Goal: Task Accomplishment & Management: Manage account settings

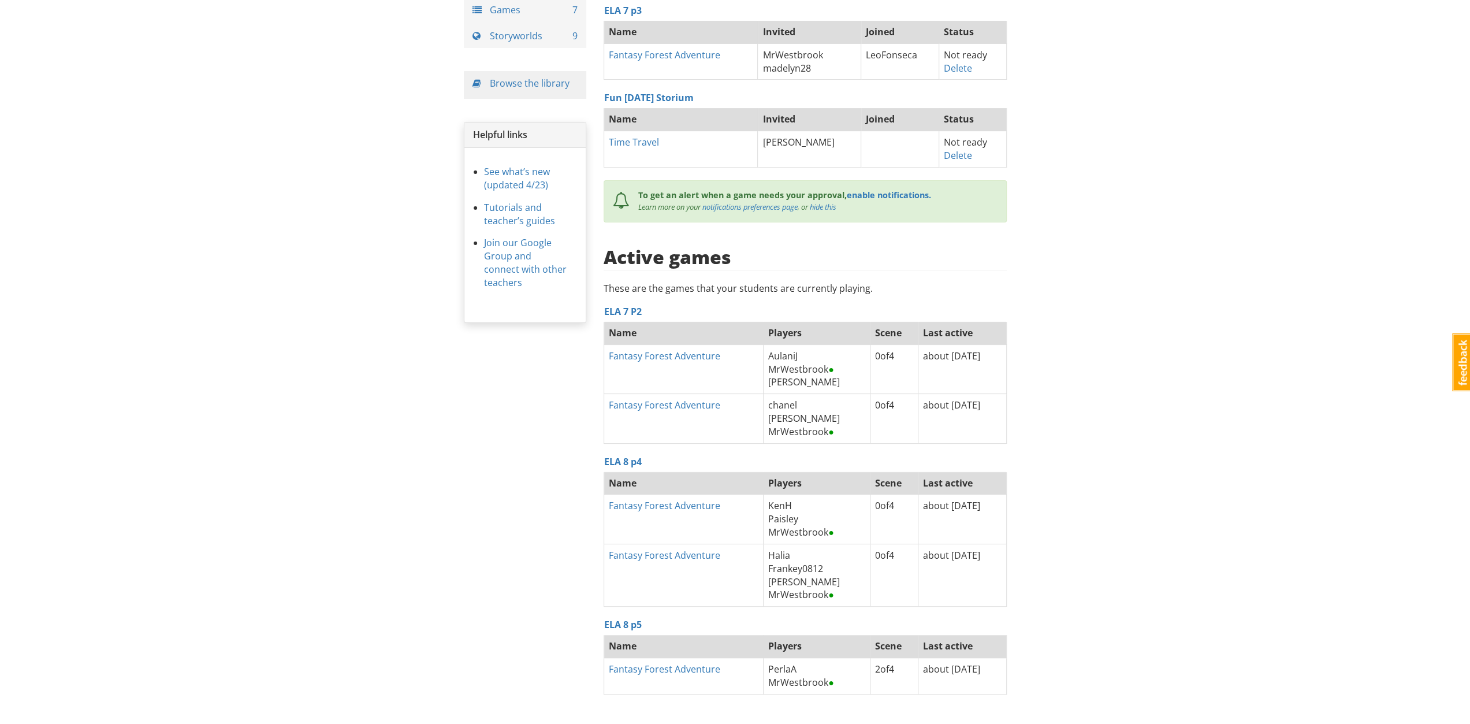
scroll to position [150, 0]
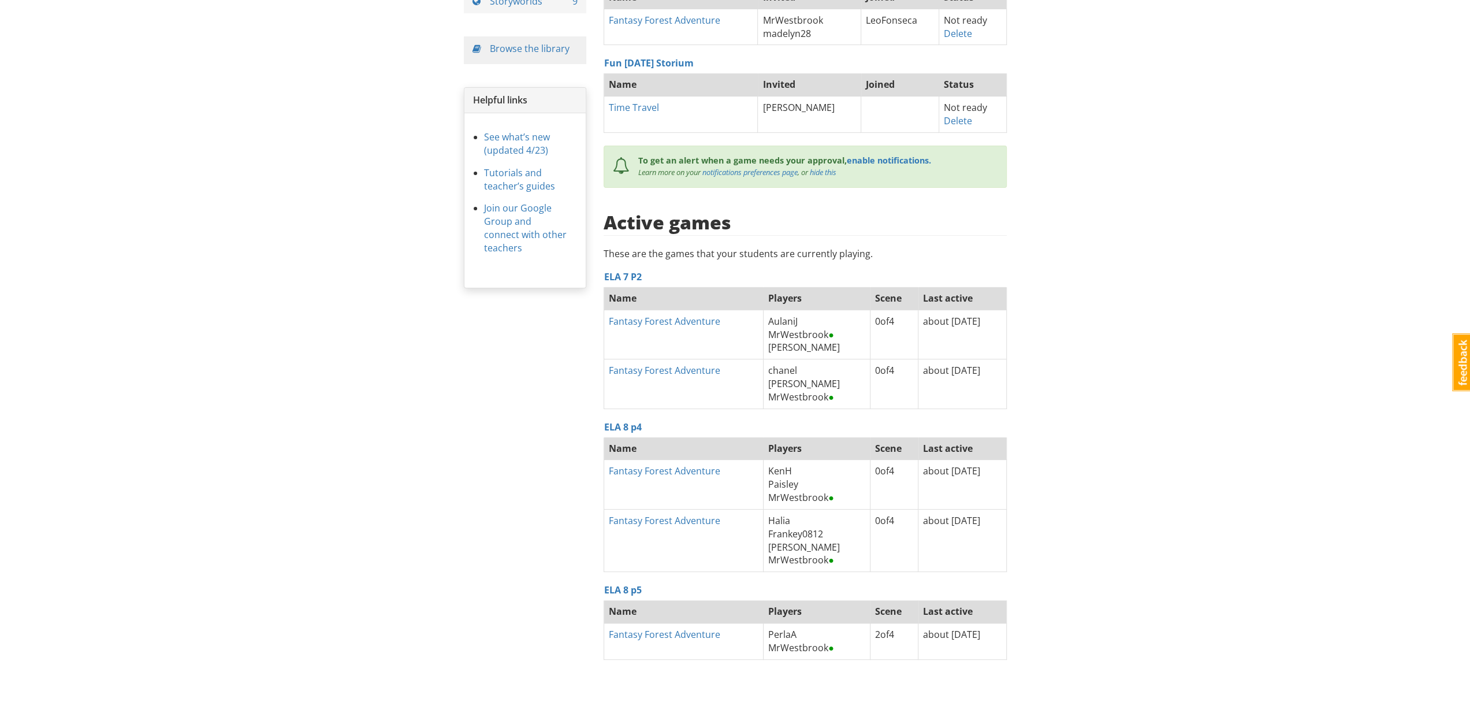
click at [471, 436] on div "Home Classrooms 6 Games 7 Storyworlds 9 Browse the library Helpful links See wh…" at bounding box center [735, 320] width 560 height 818
click at [679, 467] on link "Fantasy Forest Adventure" at bounding box center [664, 470] width 111 height 13
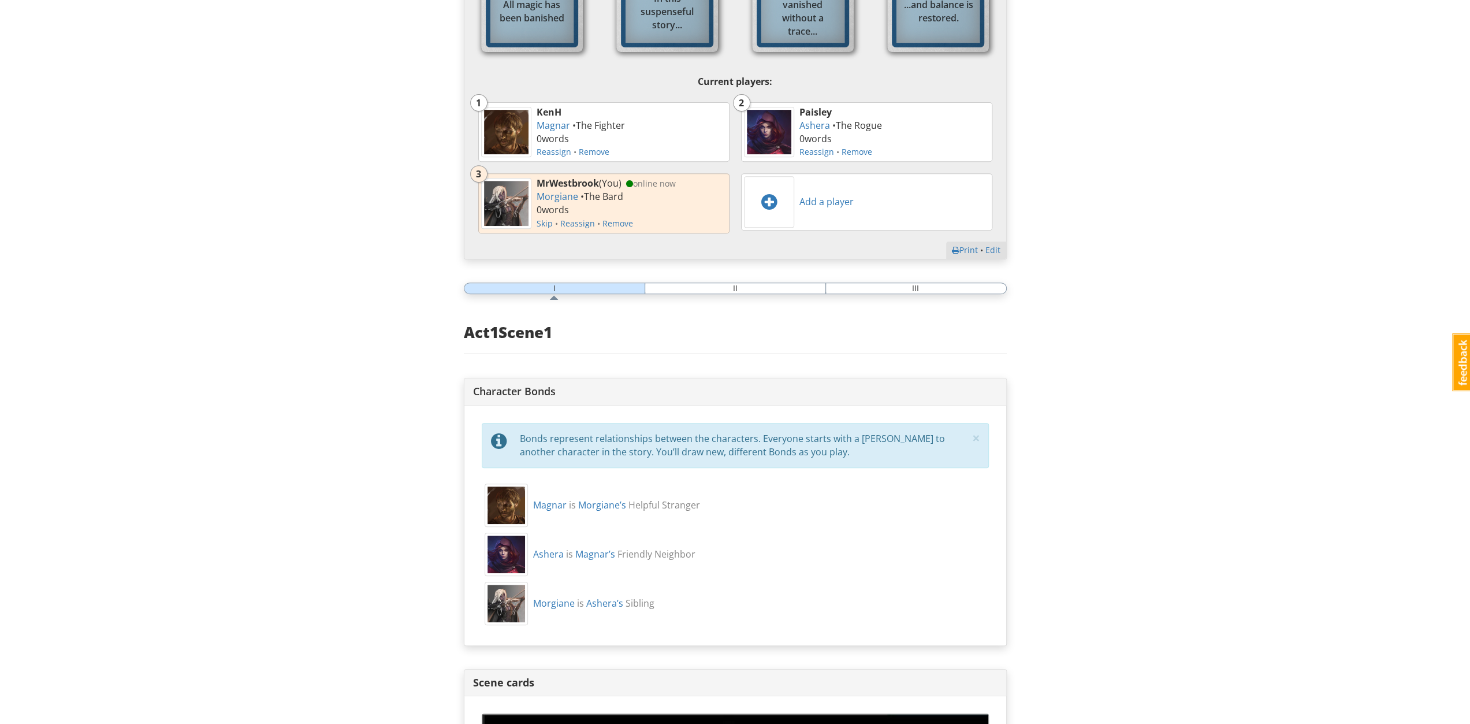
scroll to position [185, 0]
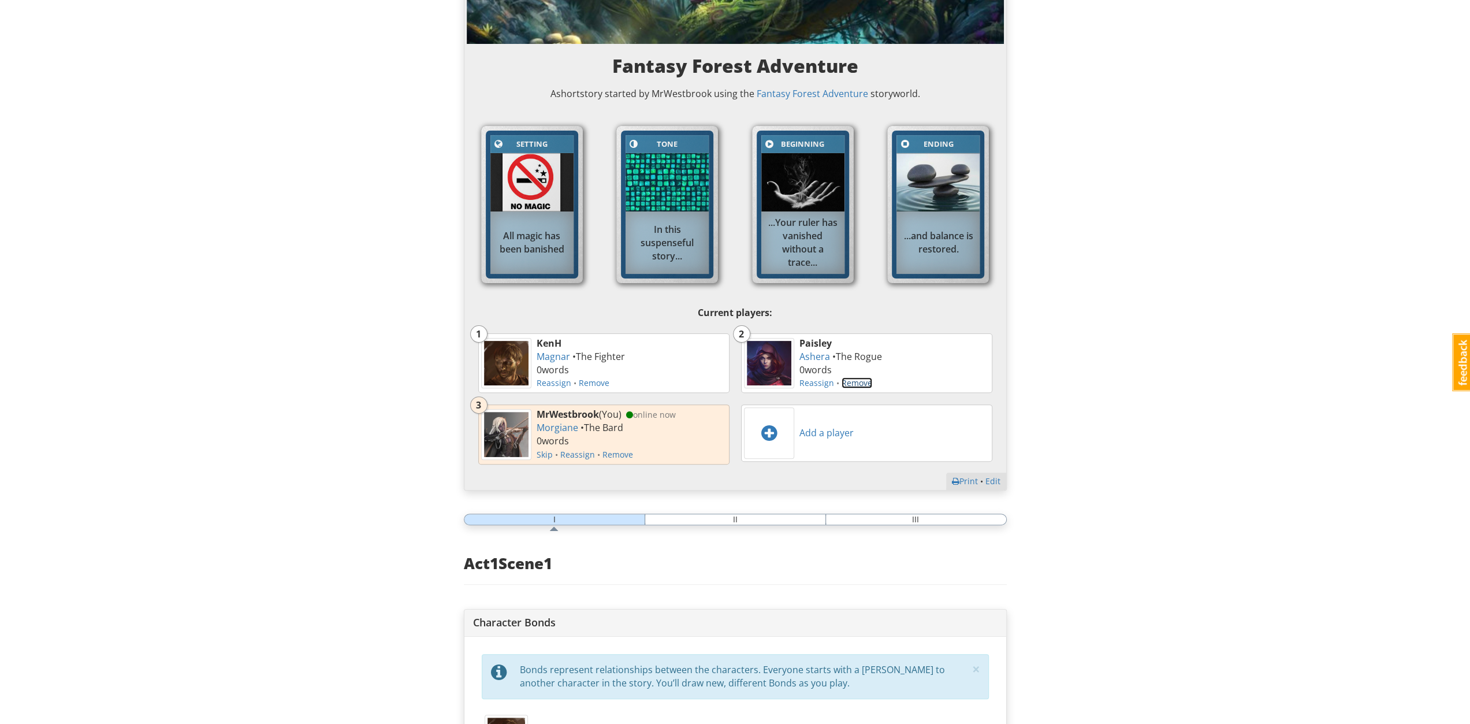
click at [846, 383] on link "Remove" at bounding box center [856, 382] width 31 height 11
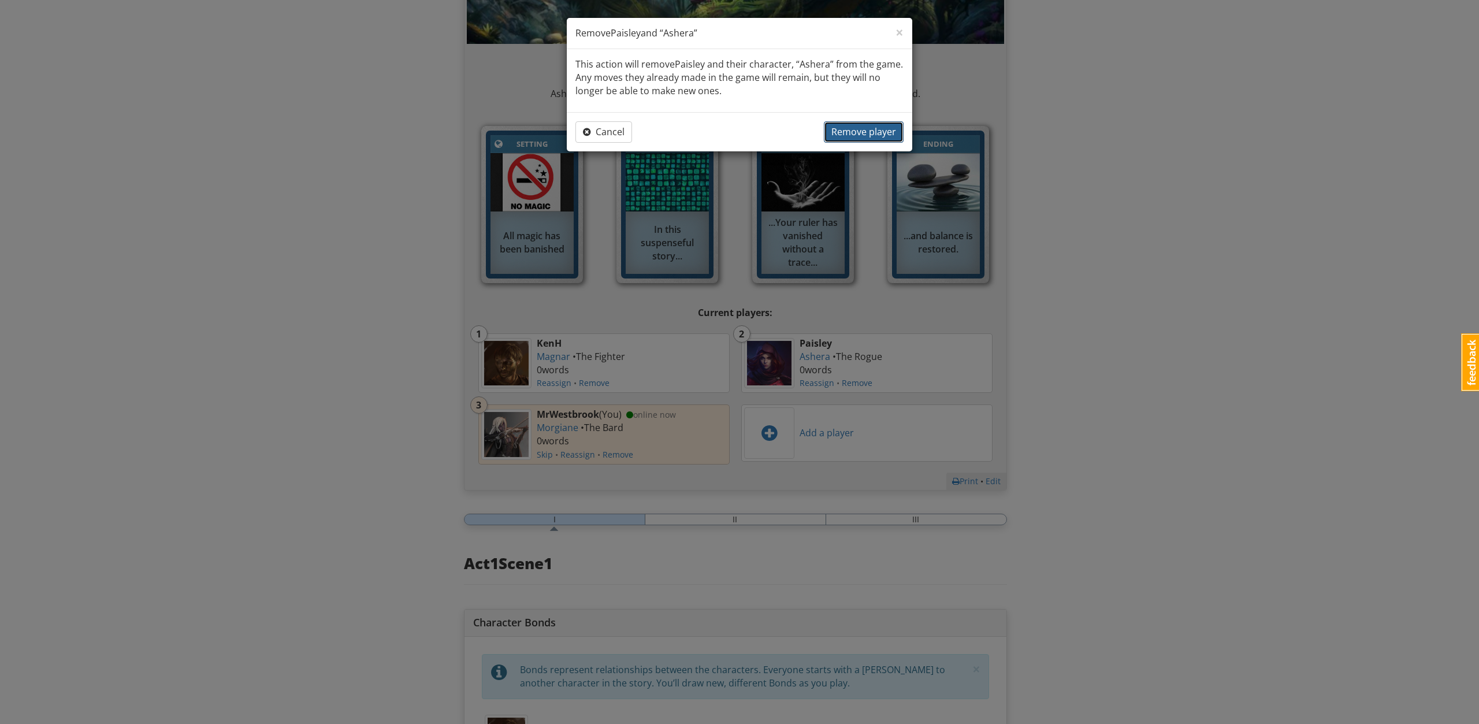
click at [865, 132] on span "Remove player" at bounding box center [863, 131] width 65 height 13
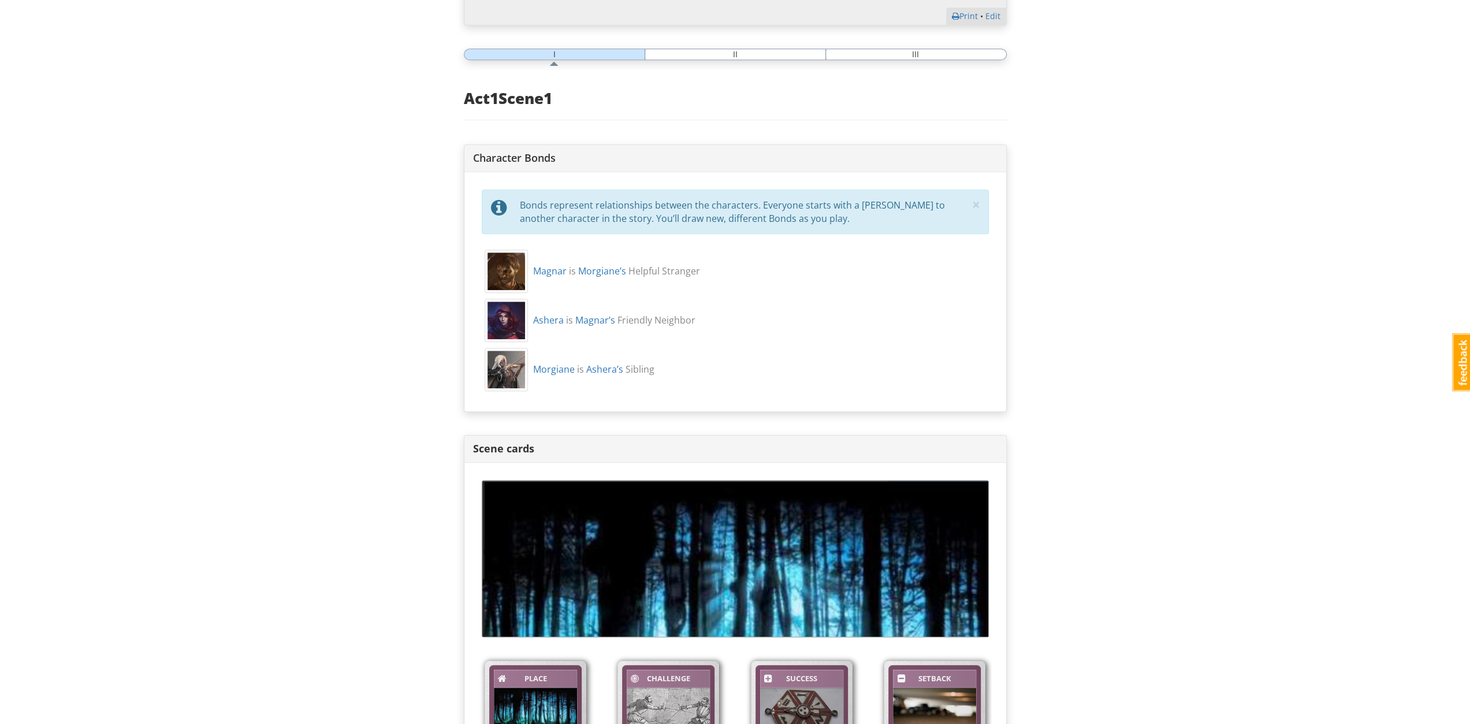
scroll to position [359, 0]
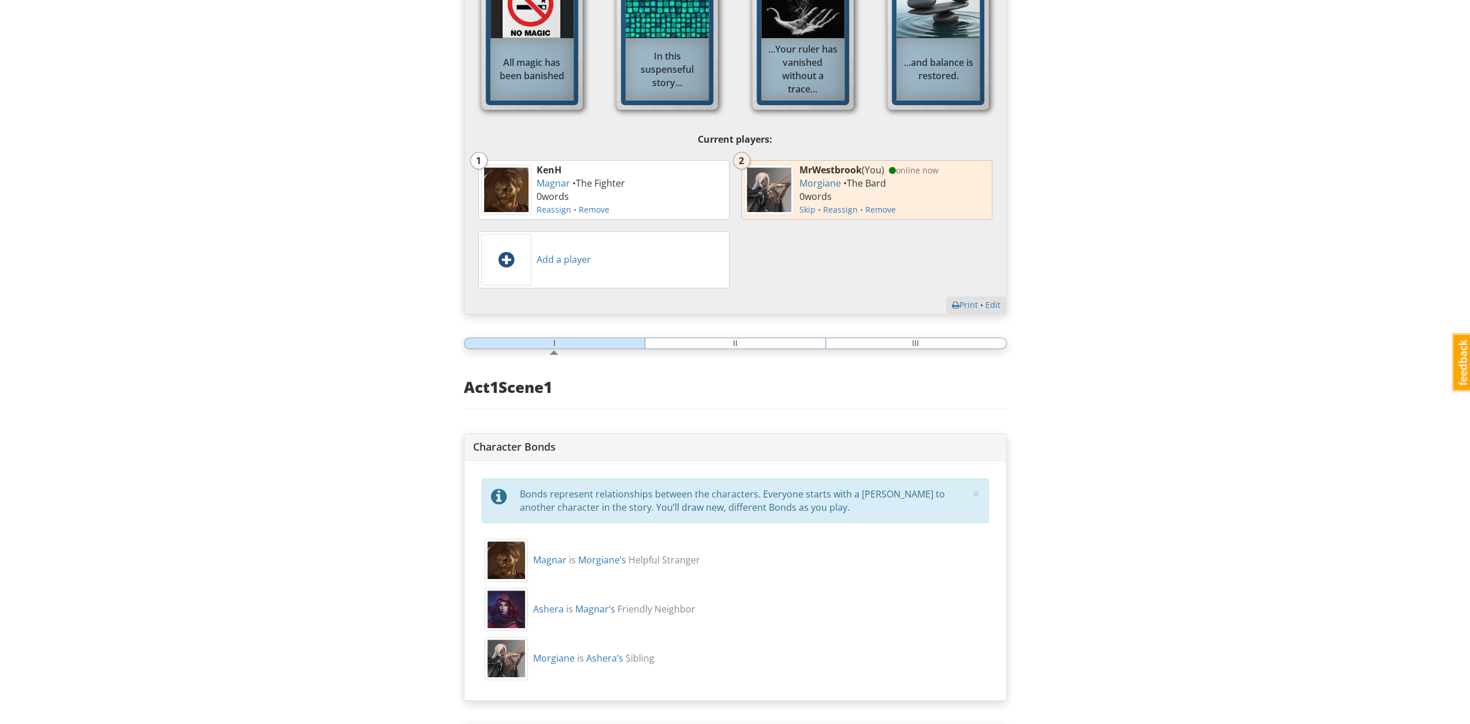
click at [523, 245] on div at bounding box center [506, 259] width 50 height 51
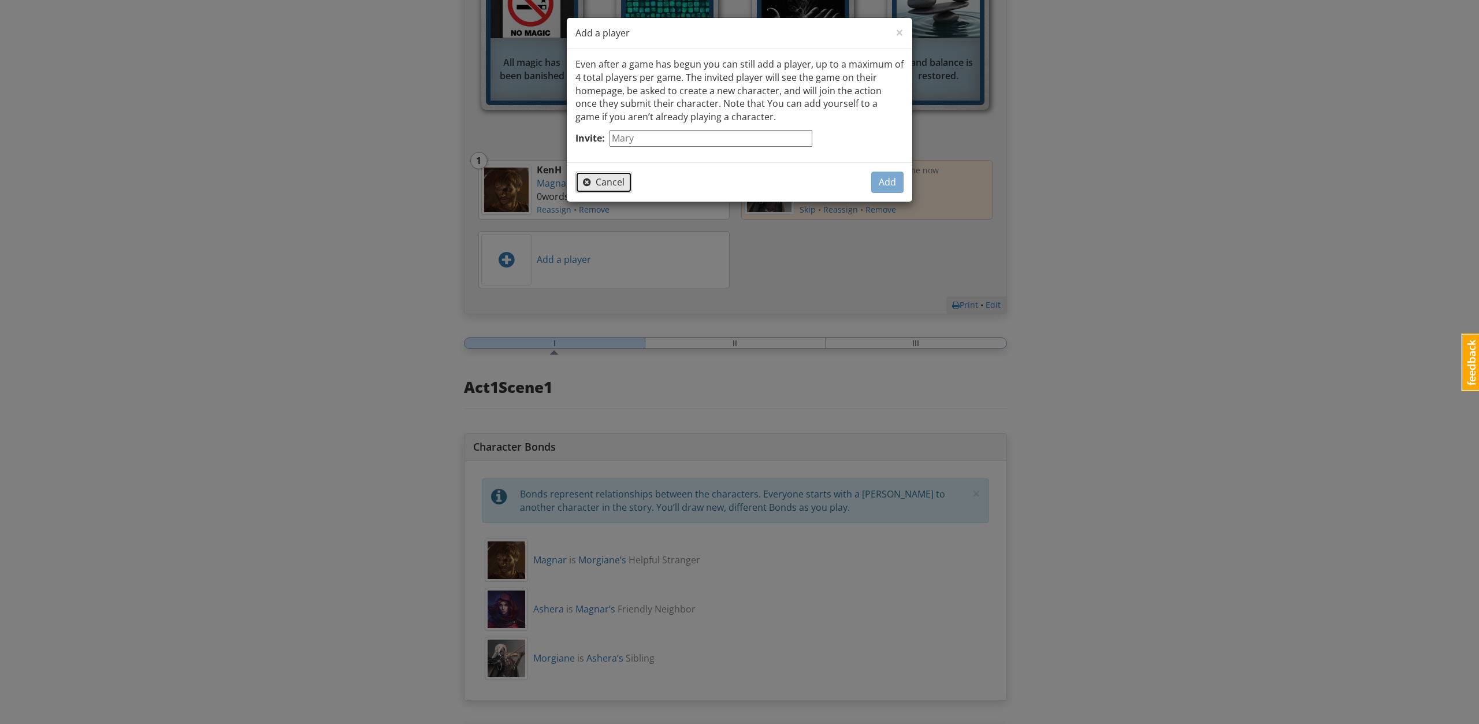
click at [610, 174] on button "Cancel" at bounding box center [603, 182] width 57 height 21
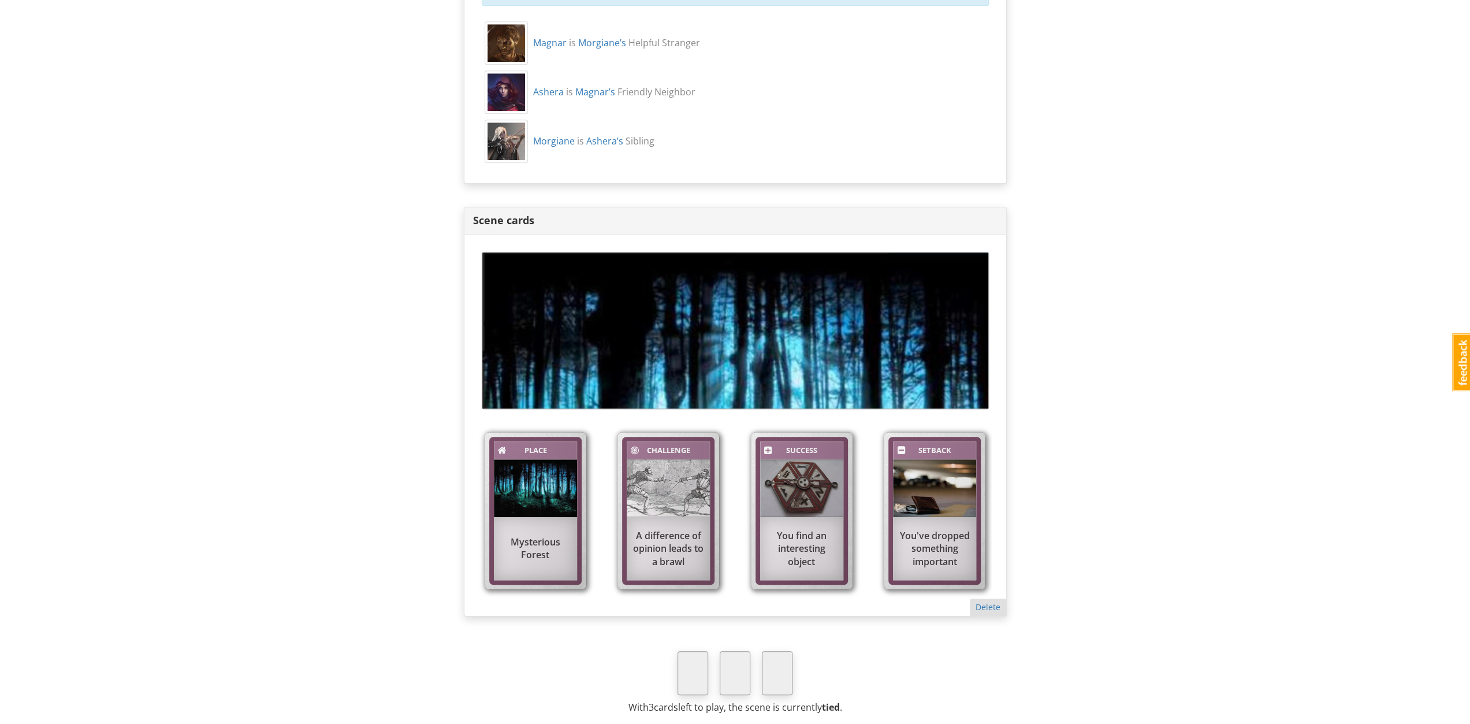
scroll to position [1049, 0]
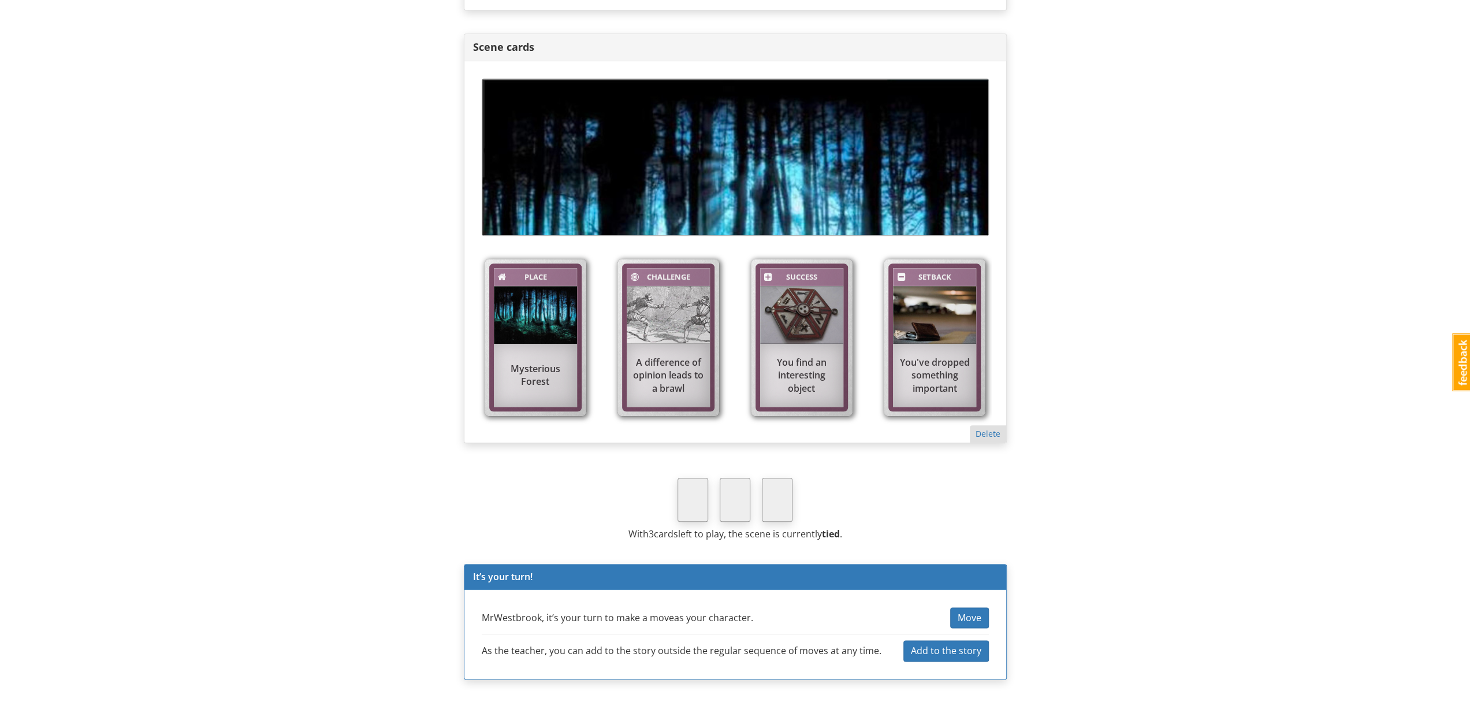
click at [951, 653] on button "Add to the story" at bounding box center [945, 650] width 85 height 21
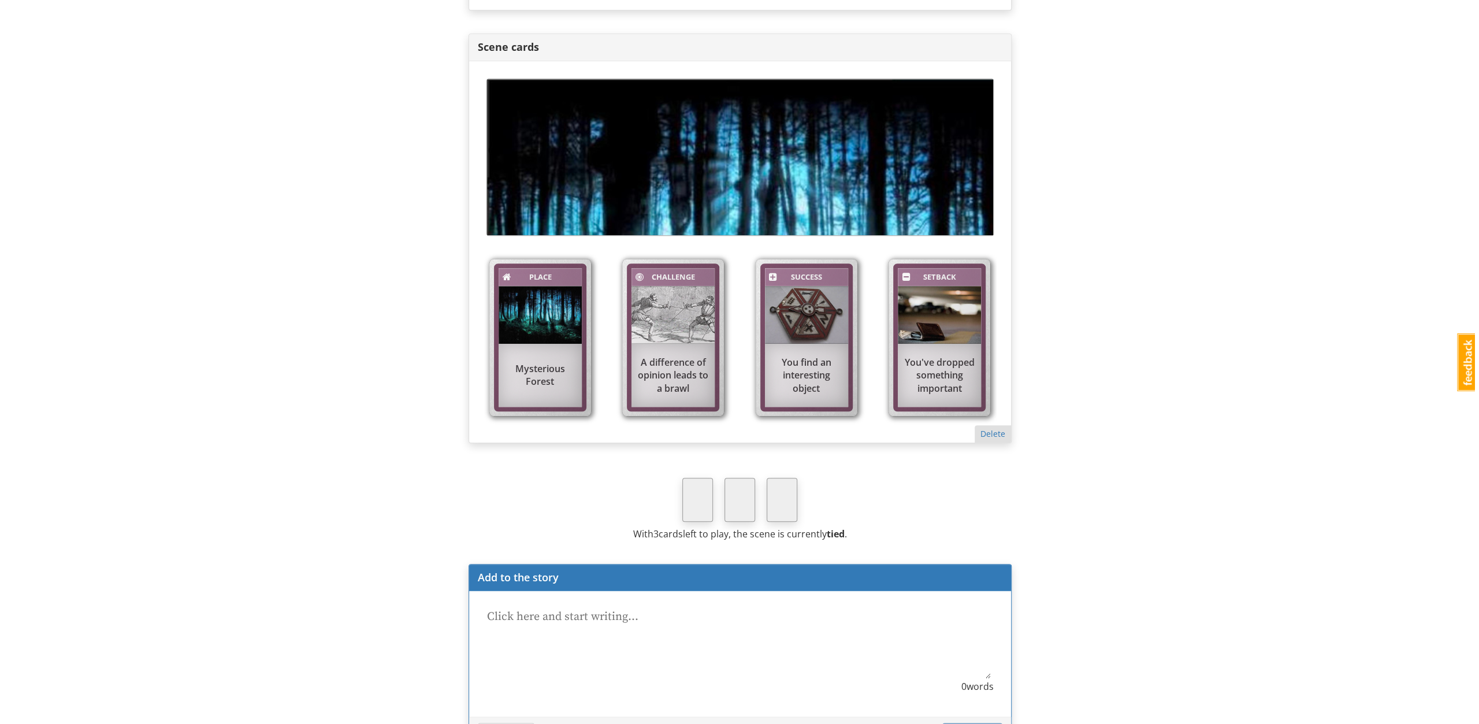
scroll to position [1120, 0]
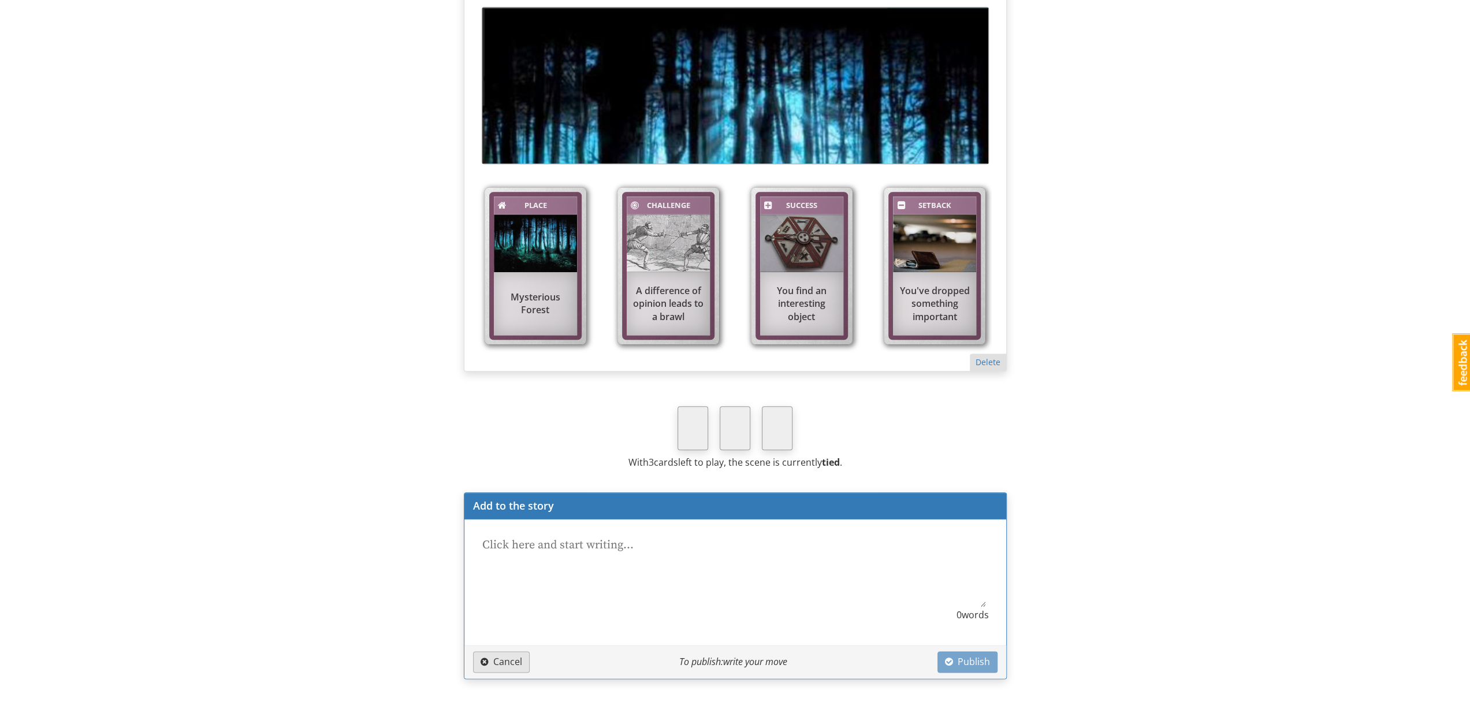
click at [512, 645] on div "Cancel To publish : write your move Publish" at bounding box center [735, 661] width 542 height 33
click at [503, 655] on span "Cancel" at bounding box center [502, 661] width 42 height 13
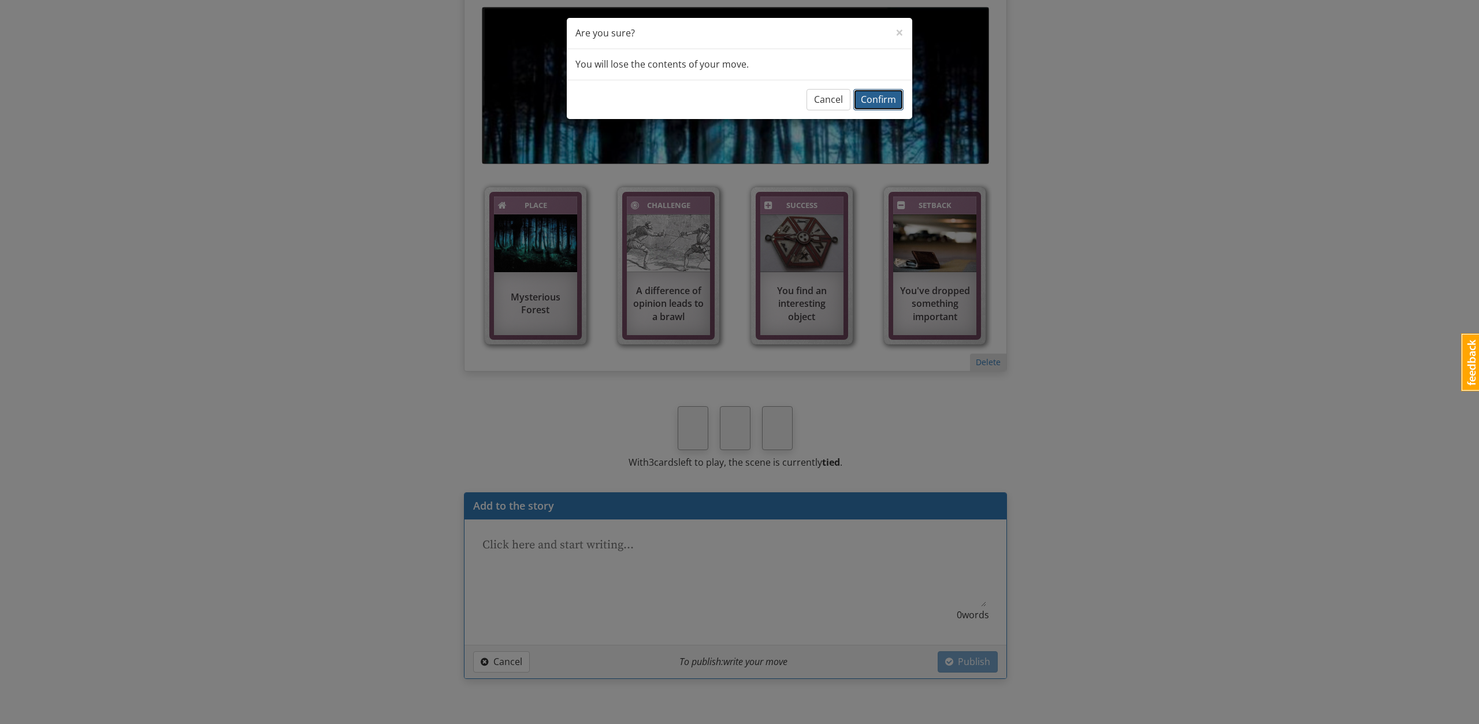
click at [886, 91] on button "Confirm" at bounding box center [878, 99] width 50 height 21
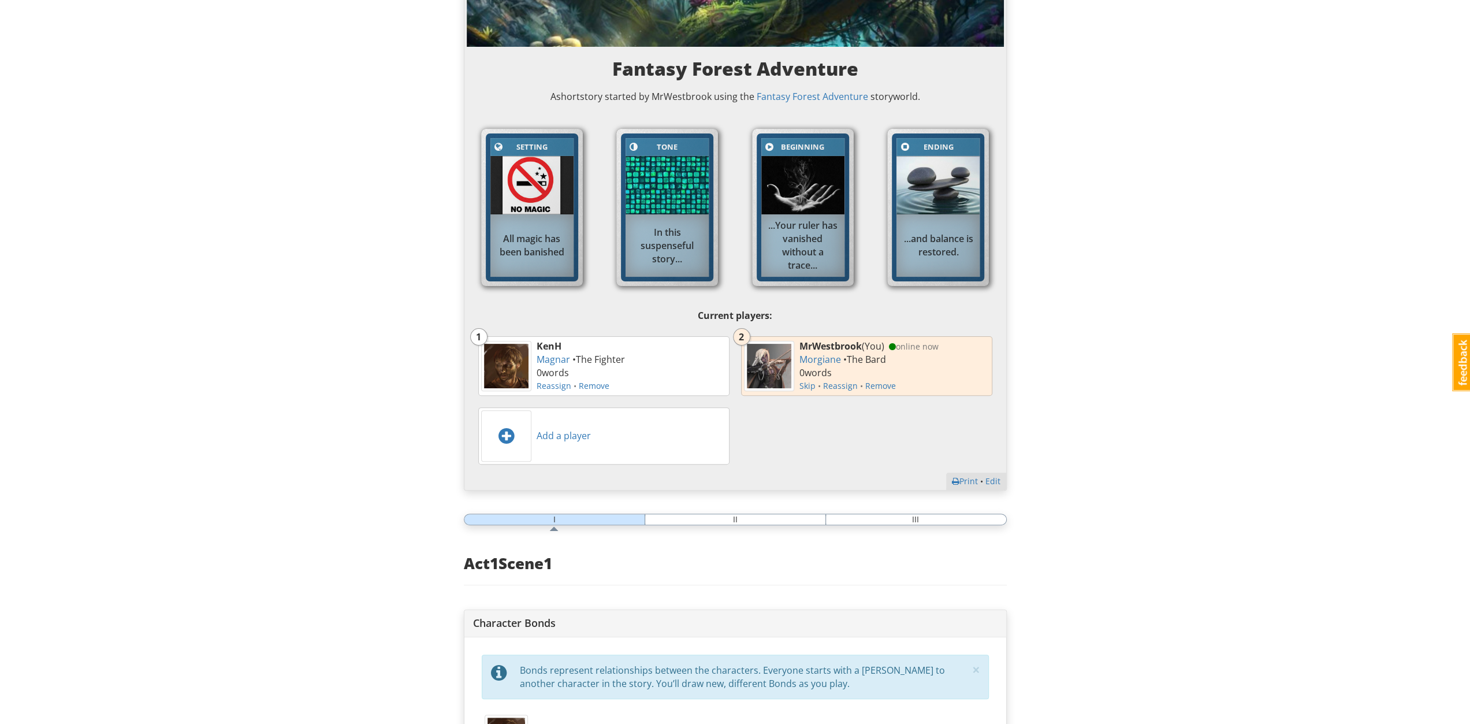
scroll to position [0, 0]
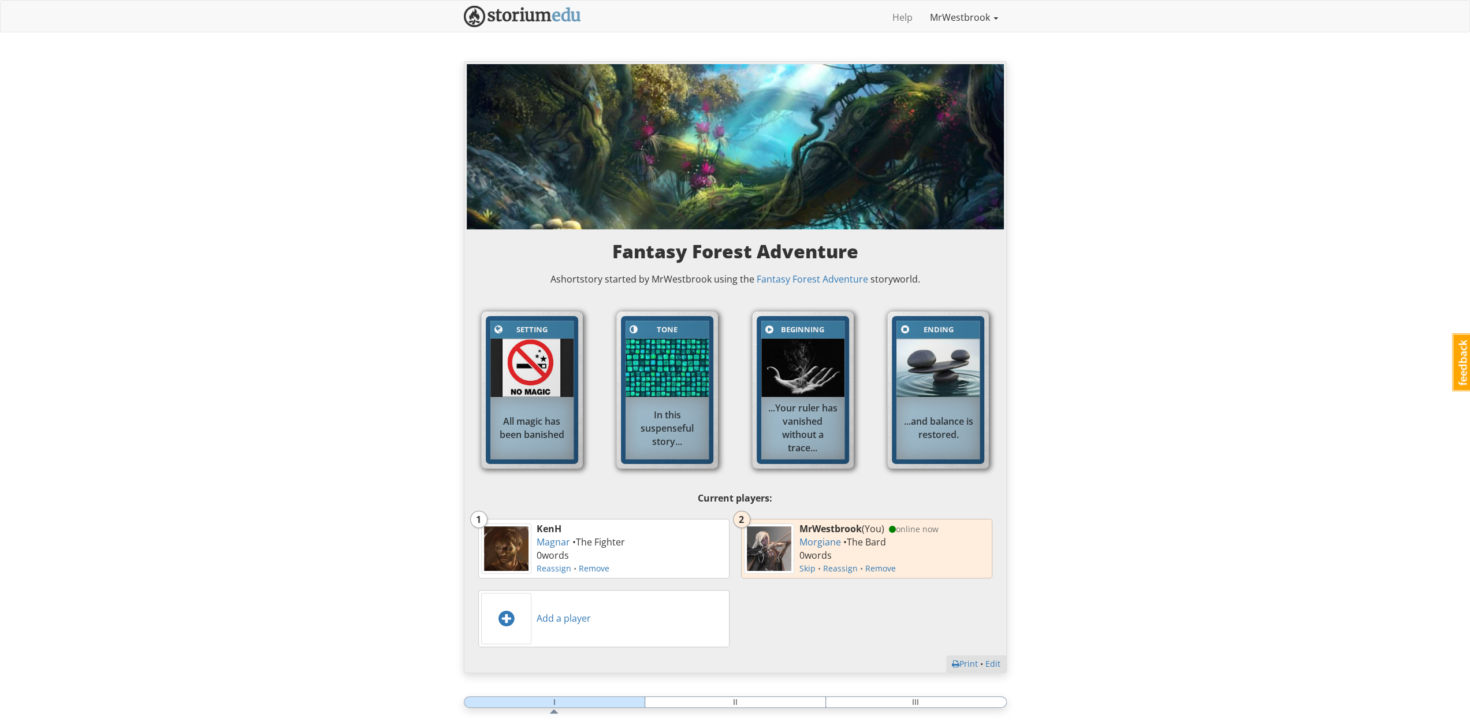
click at [951, 17] on link "MrWestbrook" at bounding box center [963, 17] width 85 height 29
click at [512, 21] on img at bounding box center [522, 16] width 117 height 21
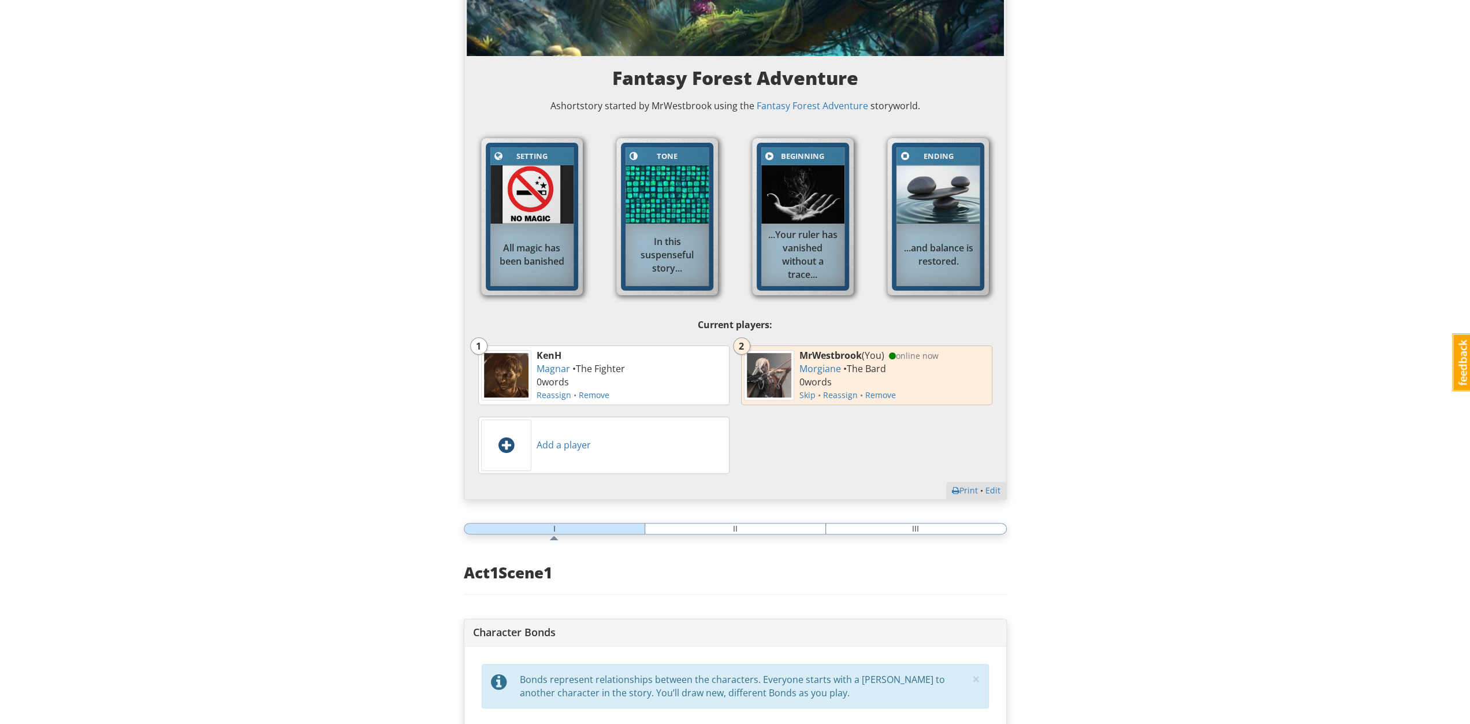
click at [508, 440] on span at bounding box center [506, 444] width 16 height 18
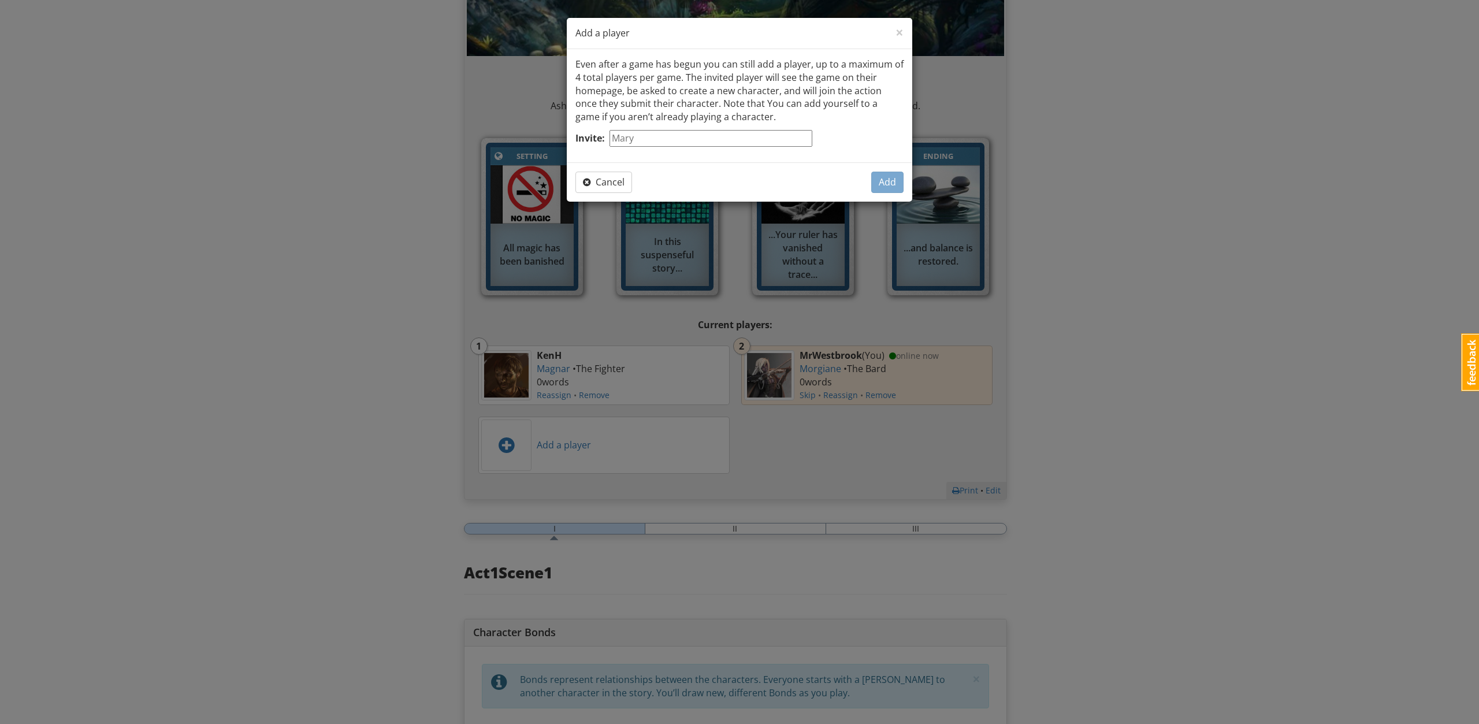
click at [904, 33] on div "× Close Add a player" at bounding box center [739, 33] width 345 height 31
click at [623, 176] on span "Cancel" at bounding box center [604, 182] width 42 height 13
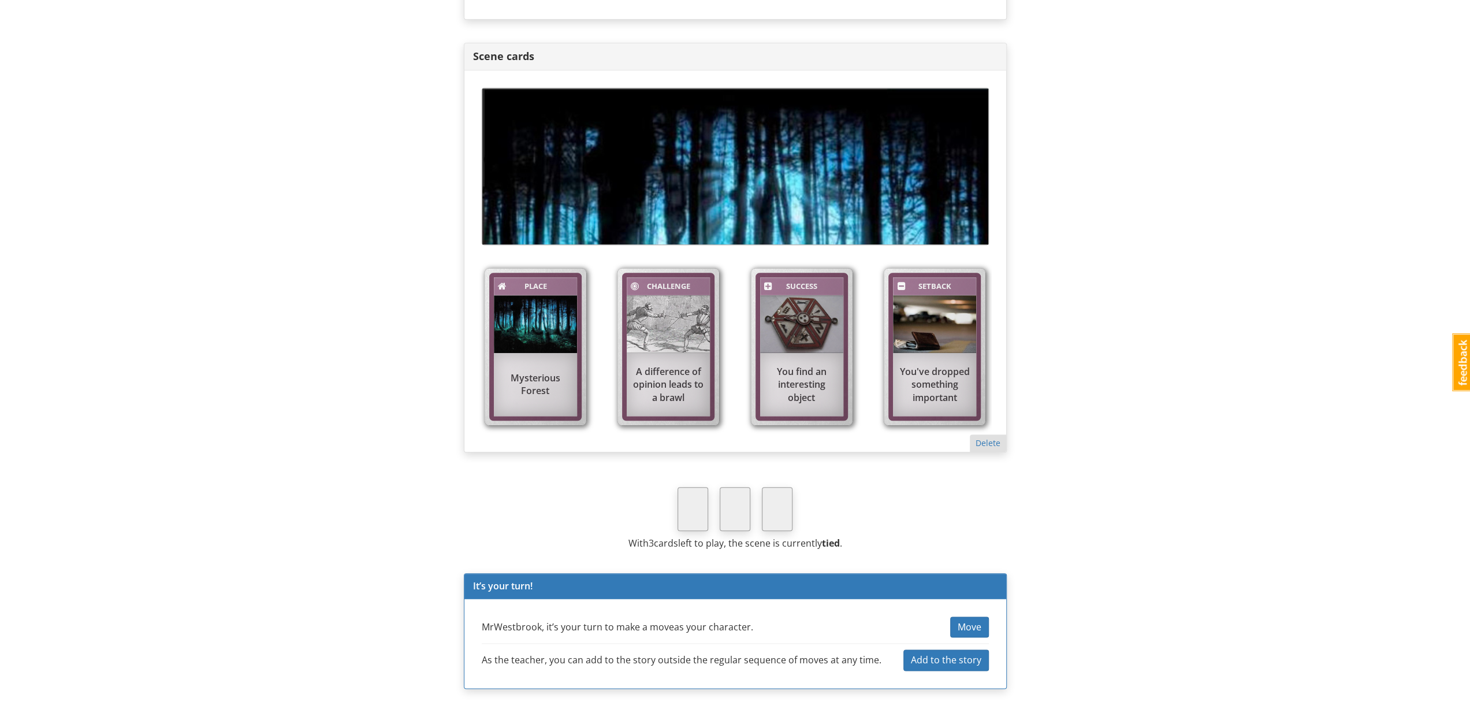
scroll to position [1049, 0]
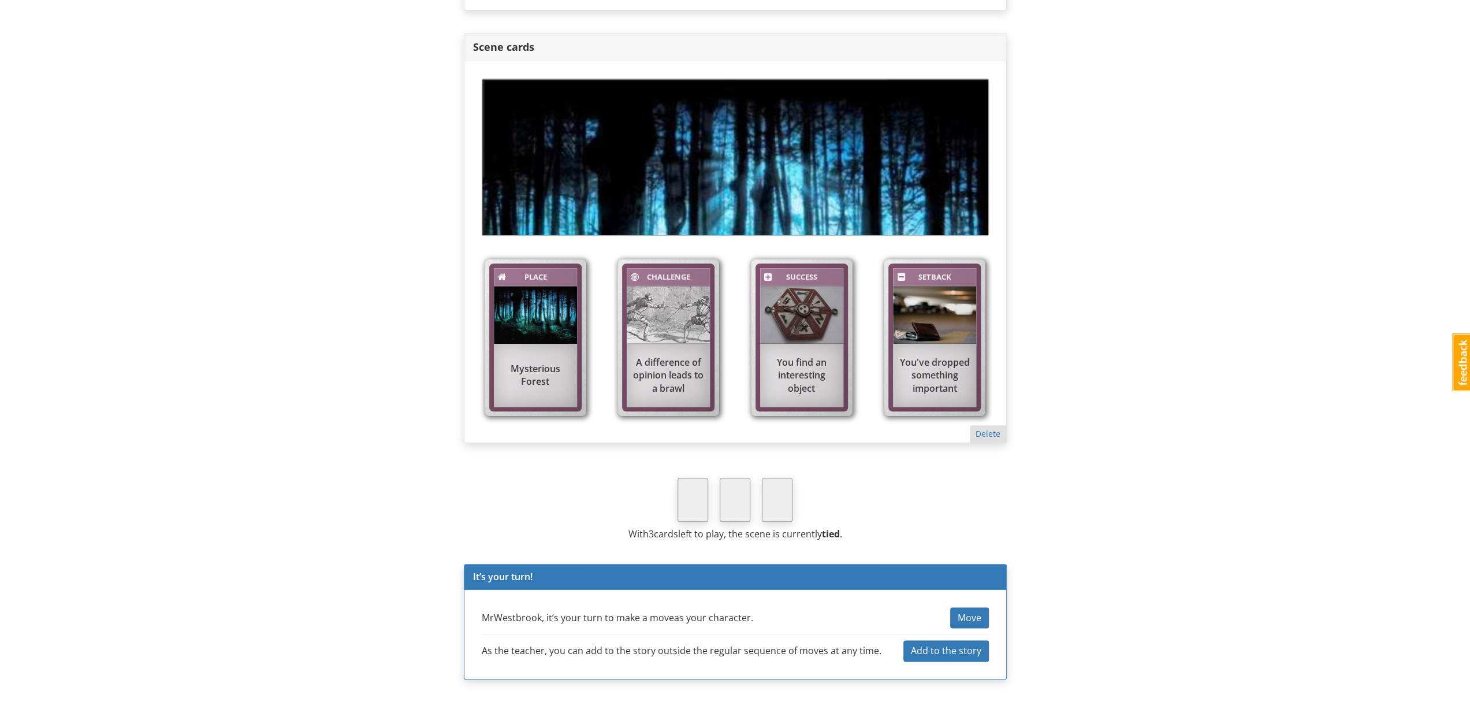
click at [992, 608] on div "MrWestbrook , it’s your turn to make a move as your character . Move As the tea…" at bounding box center [735, 635] width 542 height 90
click at [980, 612] on span "Move" at bounding box center [970, 617] width 24 height 13
type textarea "x"
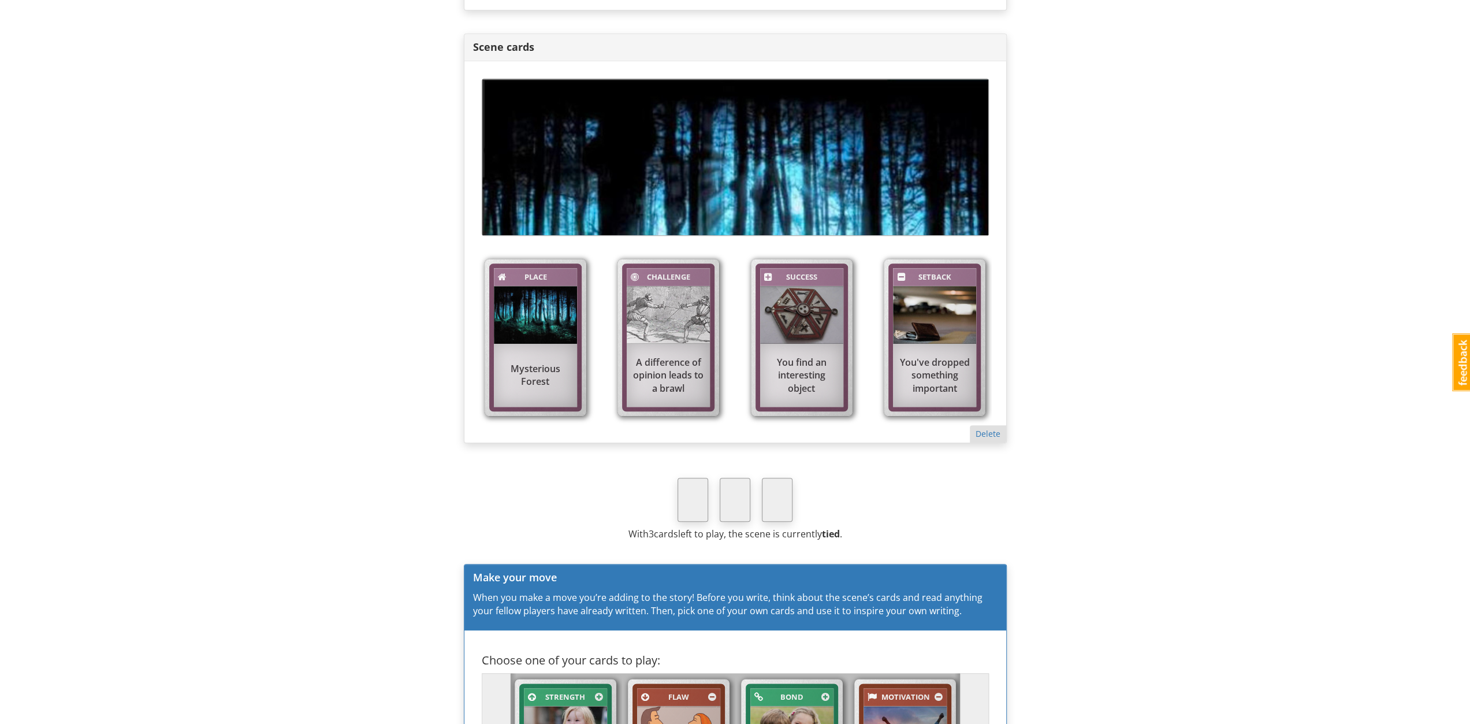
scroll to position [1406, 0]
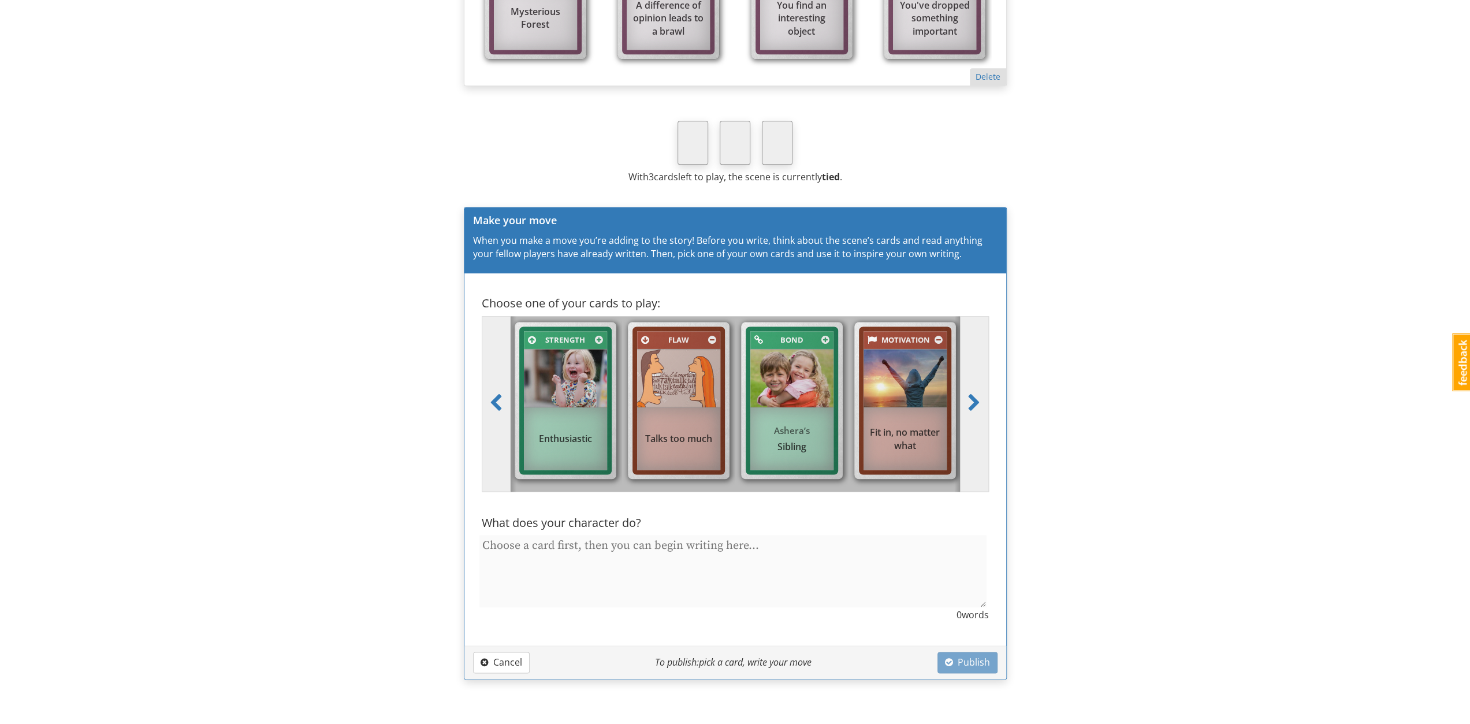
click at [678, 418] on div "Talks too much" at bounding box center [678, 438] width 83 height 62
click at [679, 412] on input "Flaw Talks too much" at bounding box center [683, 408] width 8 height 8
radio input "true"
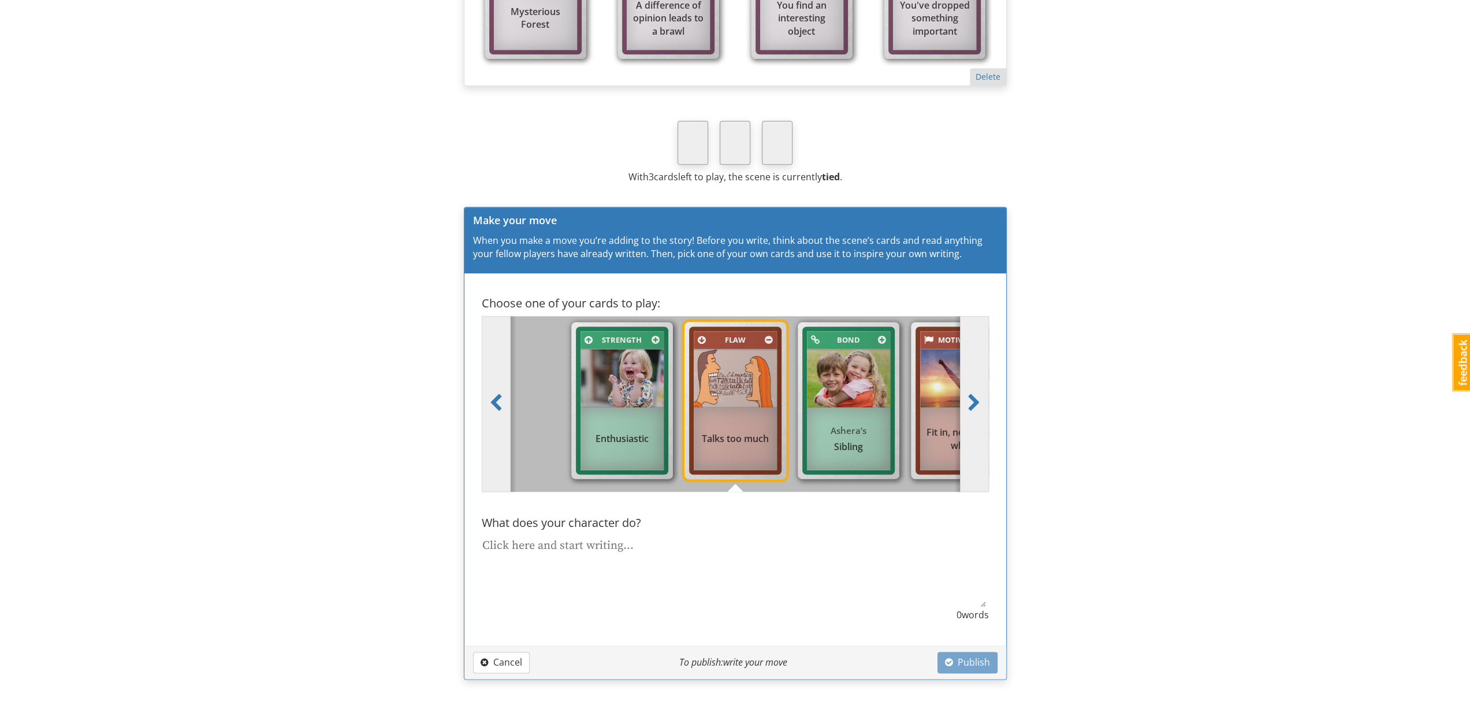
click at [958, 404] on div at bounding box center [957, 404] width 6 height 176
click at [968, 399] on span at bounding box center [973, 403] width 13 height 18
type textarea "x"
radio input "false"
radio input "true"
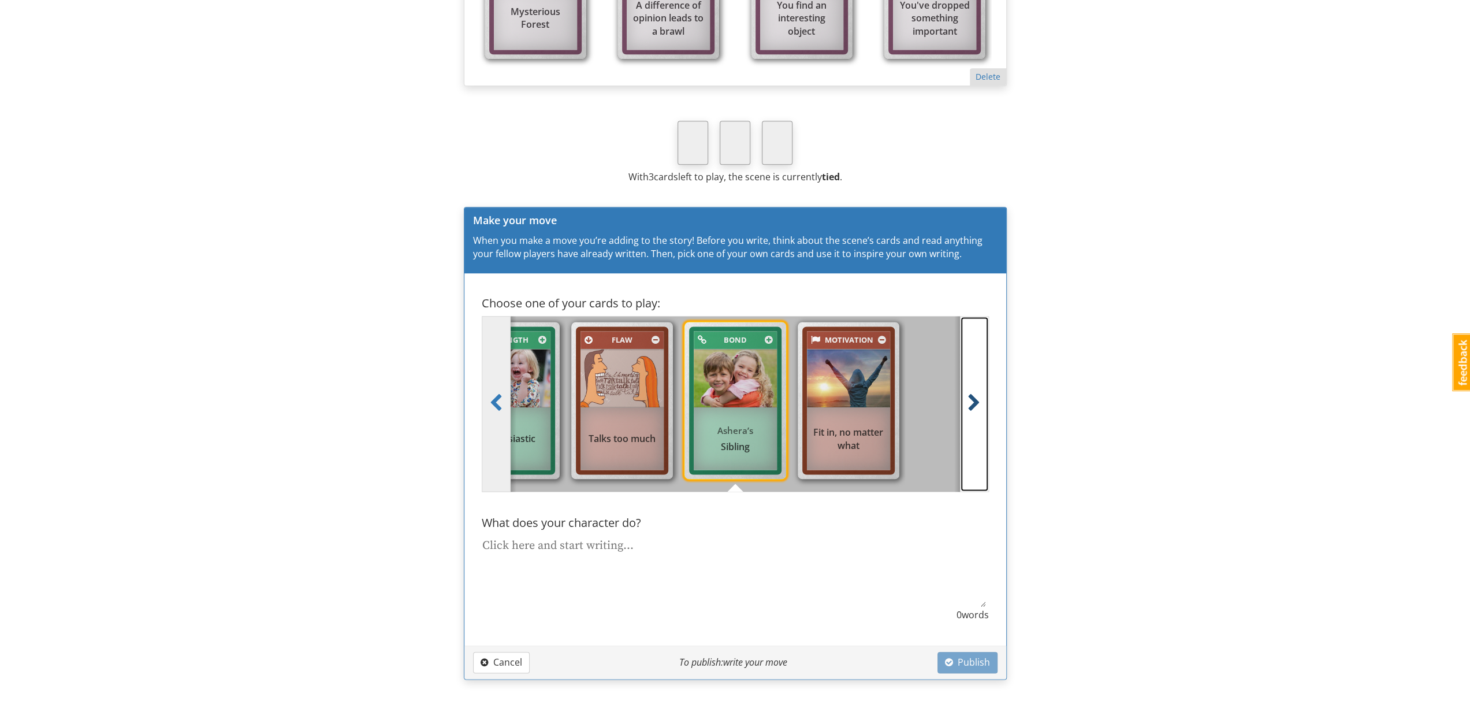
click at [968, 399] on span at bounding box center [973, 403] width 13 height 18
type textarea "x"
radio input "false"
radio input "true"
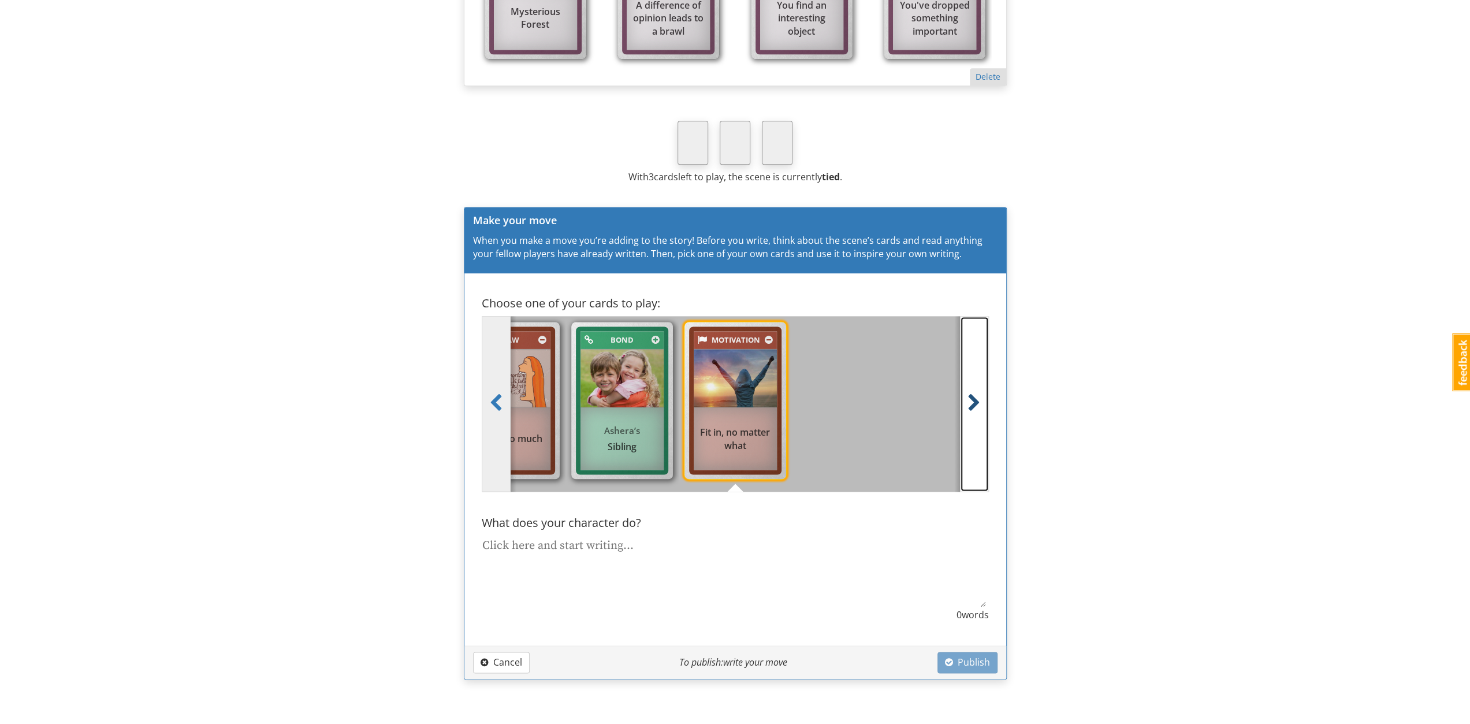
click at [968, 399] on span at bounding box center [973, 403] width 13 height 18
click at [545, 393] on img at bounding box center [508, 378] width 83 height 58
click at [516, 404] on input "Flaw Talks too much" at bounding box center [513, 408] width 8 height 8
radio input "true"
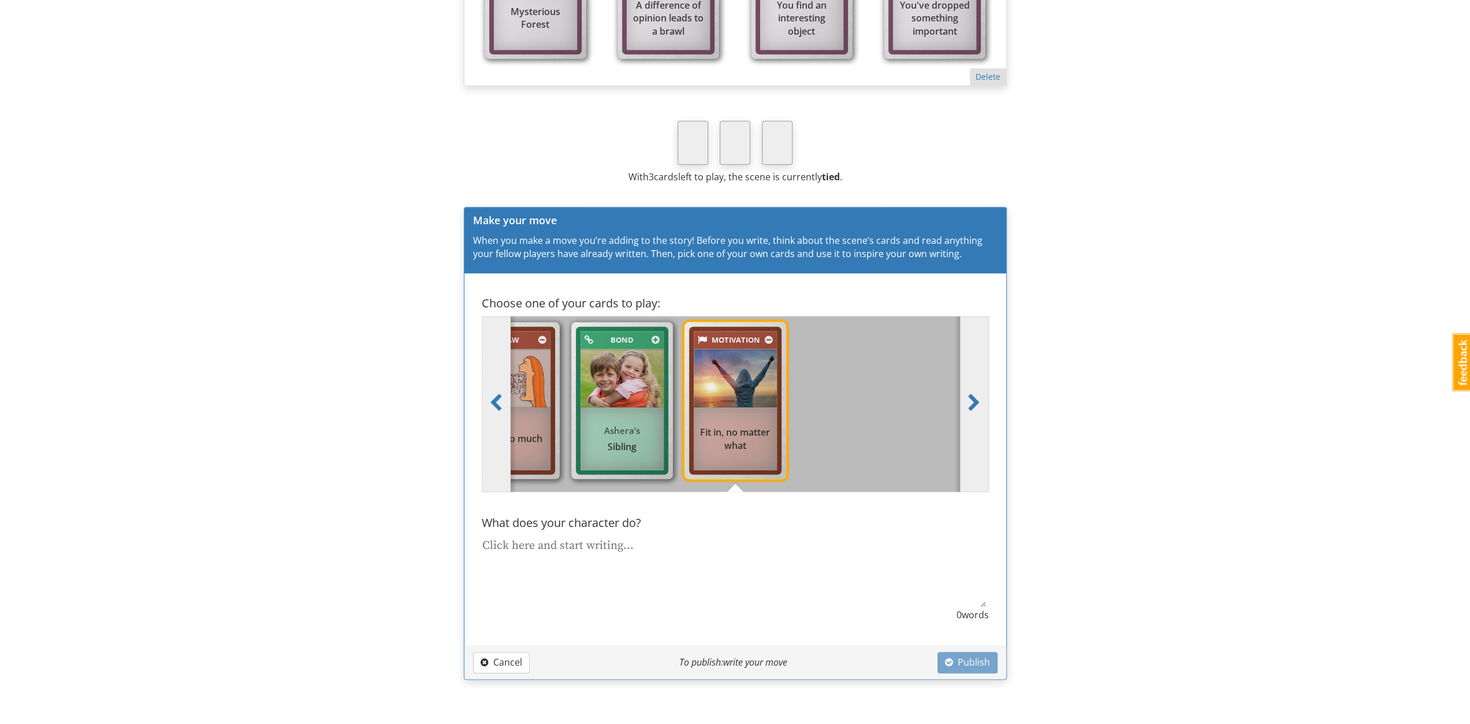
type textarea "x"
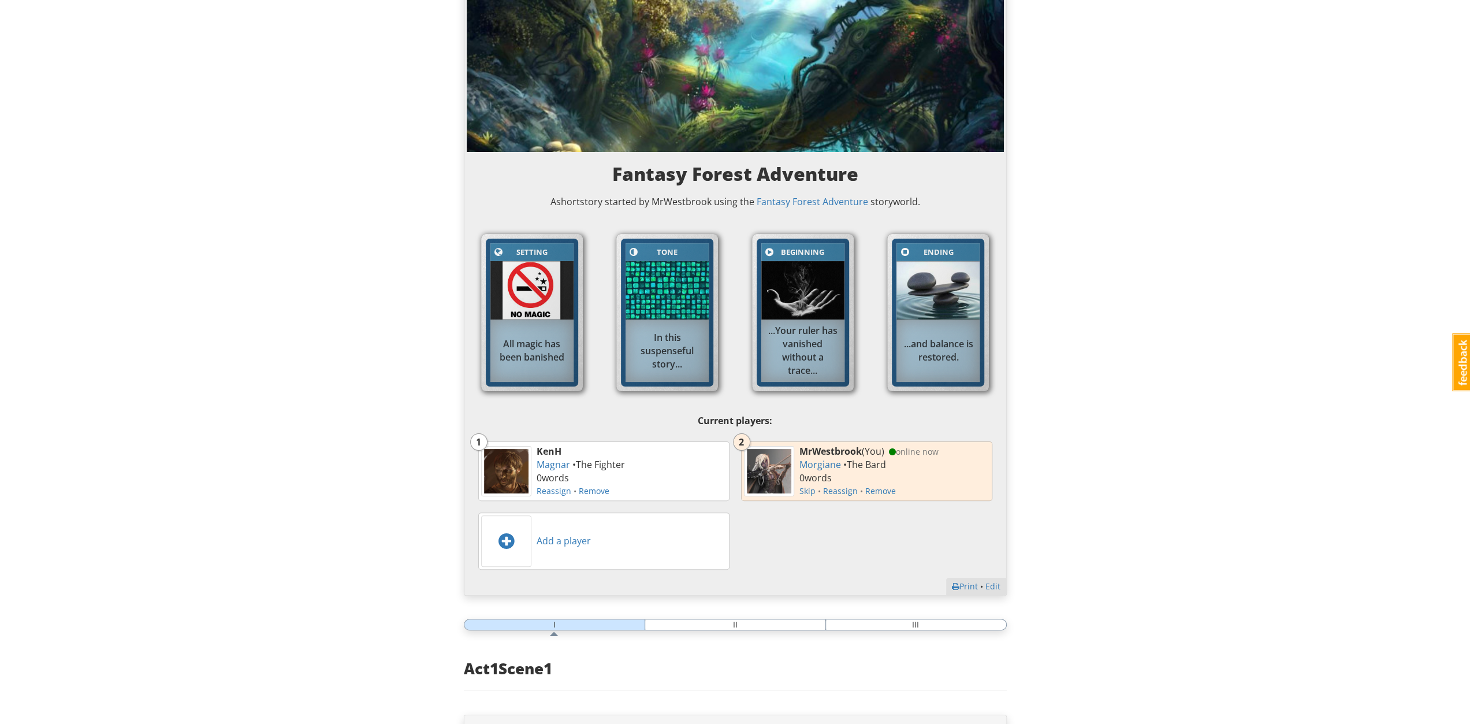
scroll to position [0, 0]
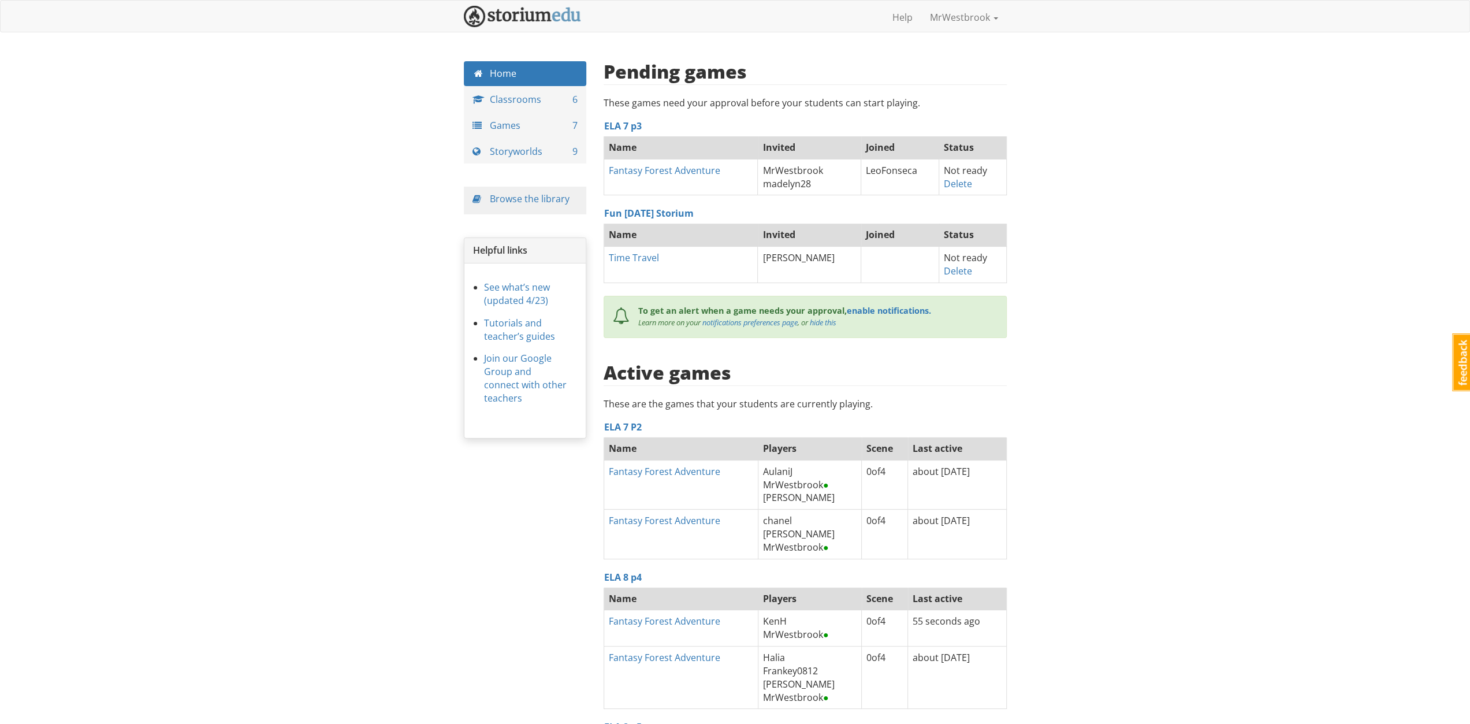
scroll to position [9078, 0]
click at [451, 543] on div "mrwestbrook MrWestbrook 1 Toggle navigation Help MrWestbrook Profile Notificati…" at bounding box center [735, 433] width 1470 height 866
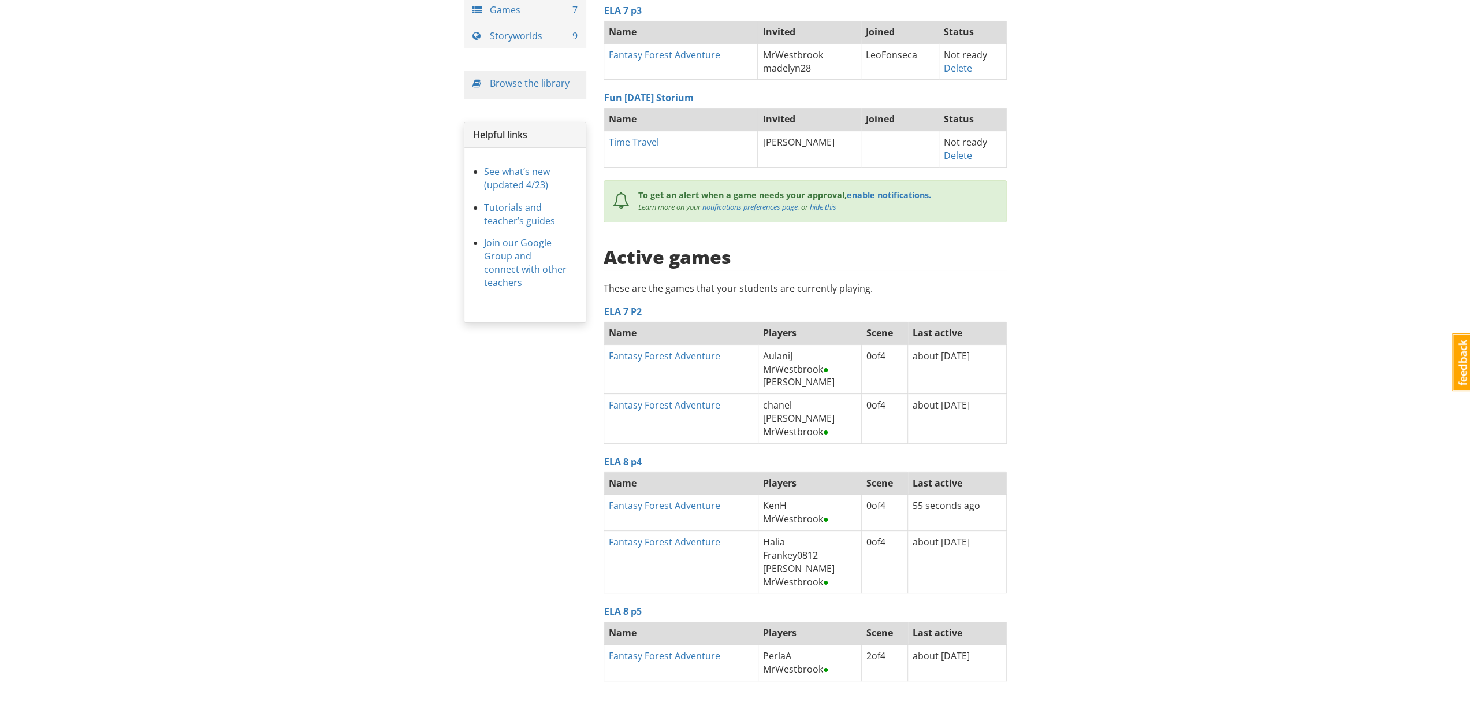
scroll to position [137, 0]
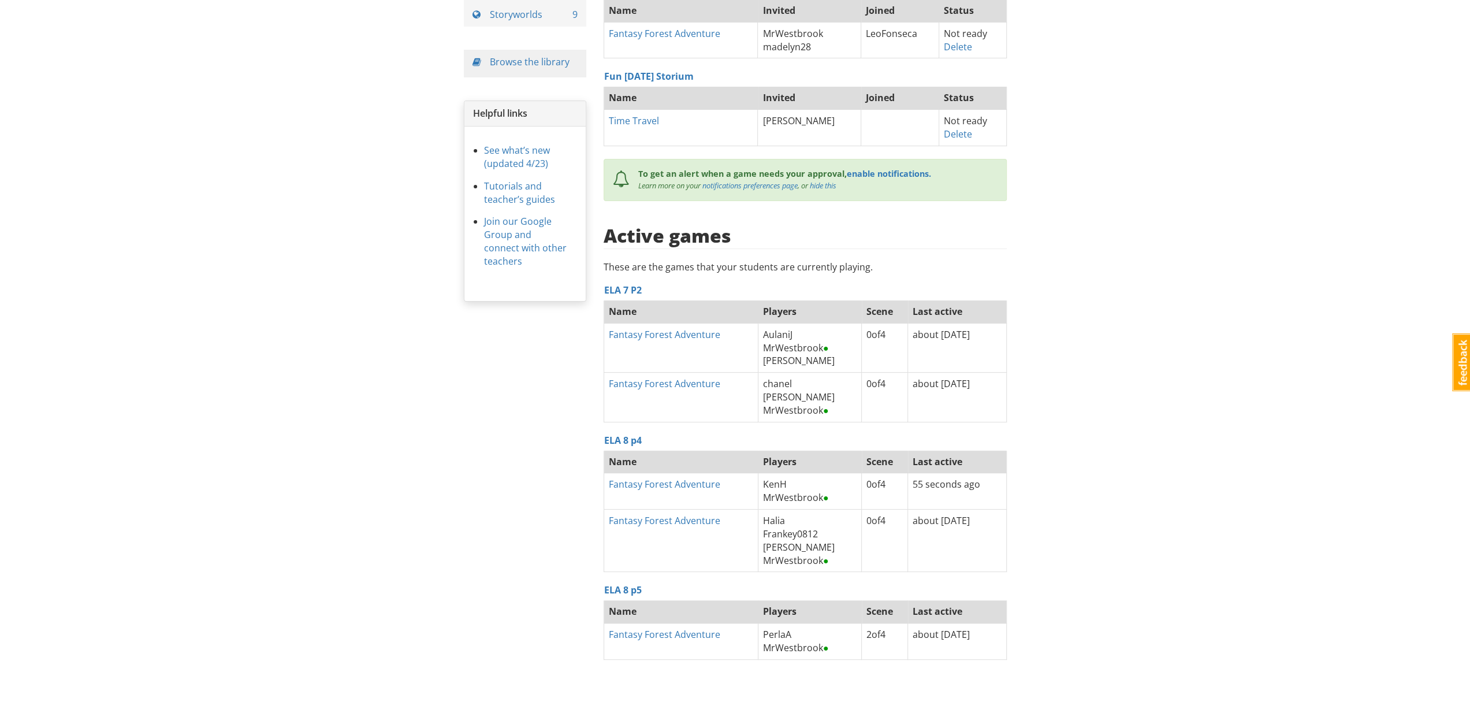
click at [494, 542] on div "Home Classrooms 6 Games 7 Storyworlds 9 Browse the library Helpful links See wh…" at bounding box center [735, 326] width 560 height 805
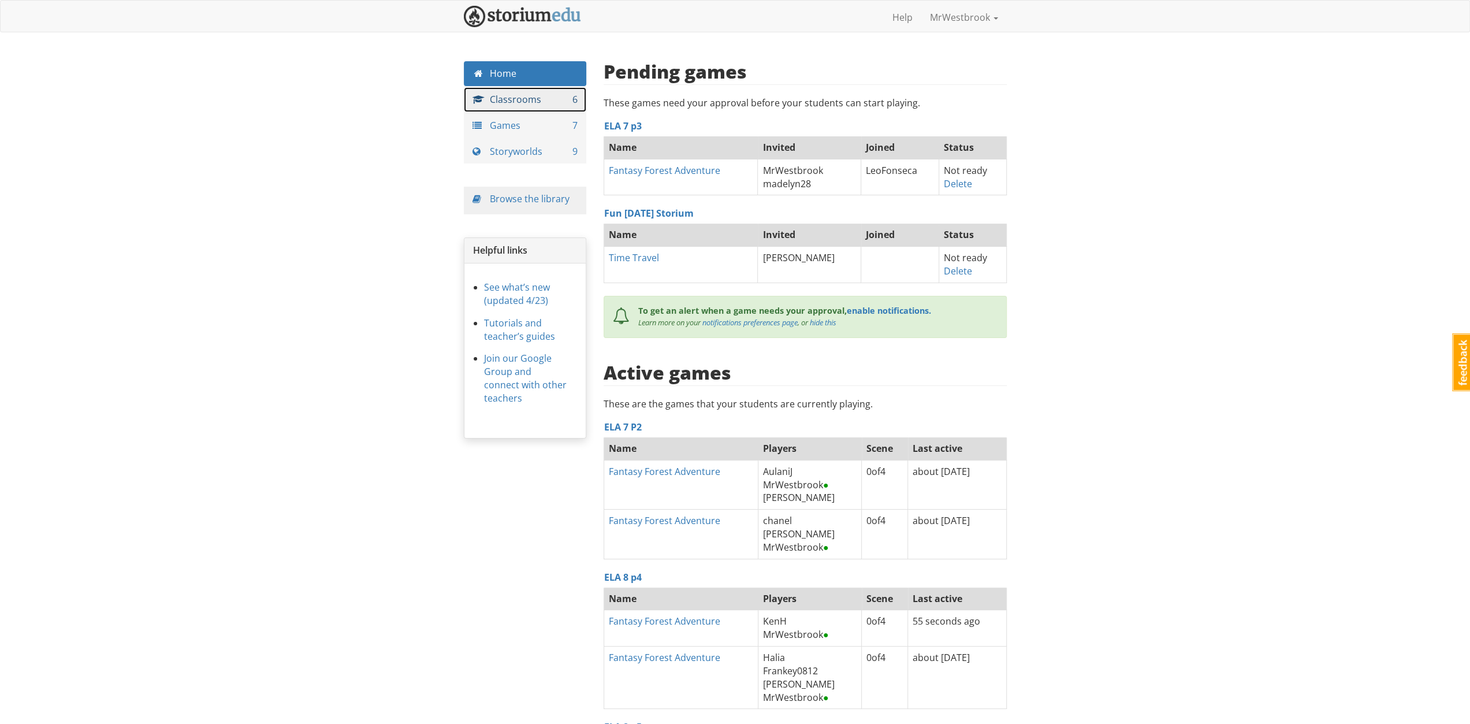
click at [513, 102] on link "Classrooms 6" at bounding box center [525, 99] width 123 height 25
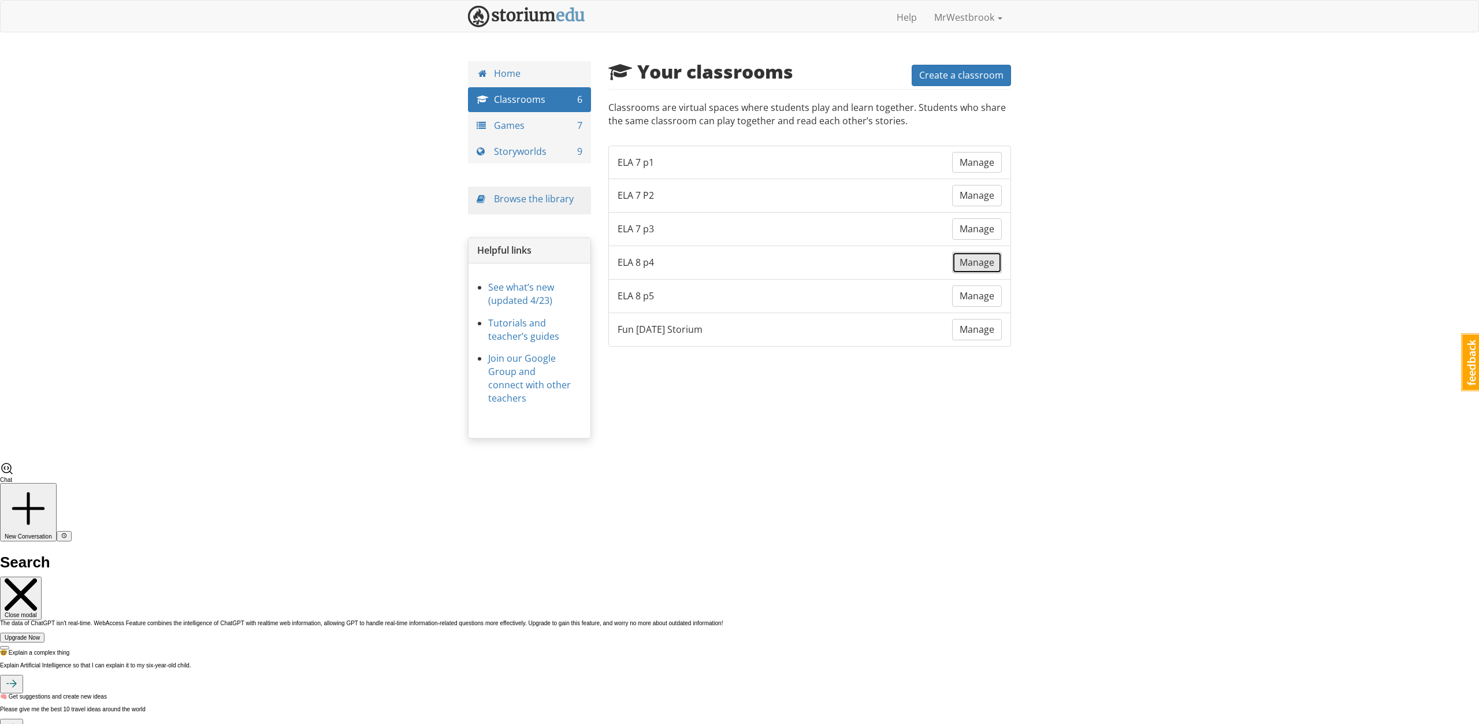
click at [967, 256] on span "Manage" at bounding box center [976, 262] width 35 height 13
drag, startPoint x: 725, startPoint y: 492, endPoint x: 737, endPoint y: 494, distance: 11.7
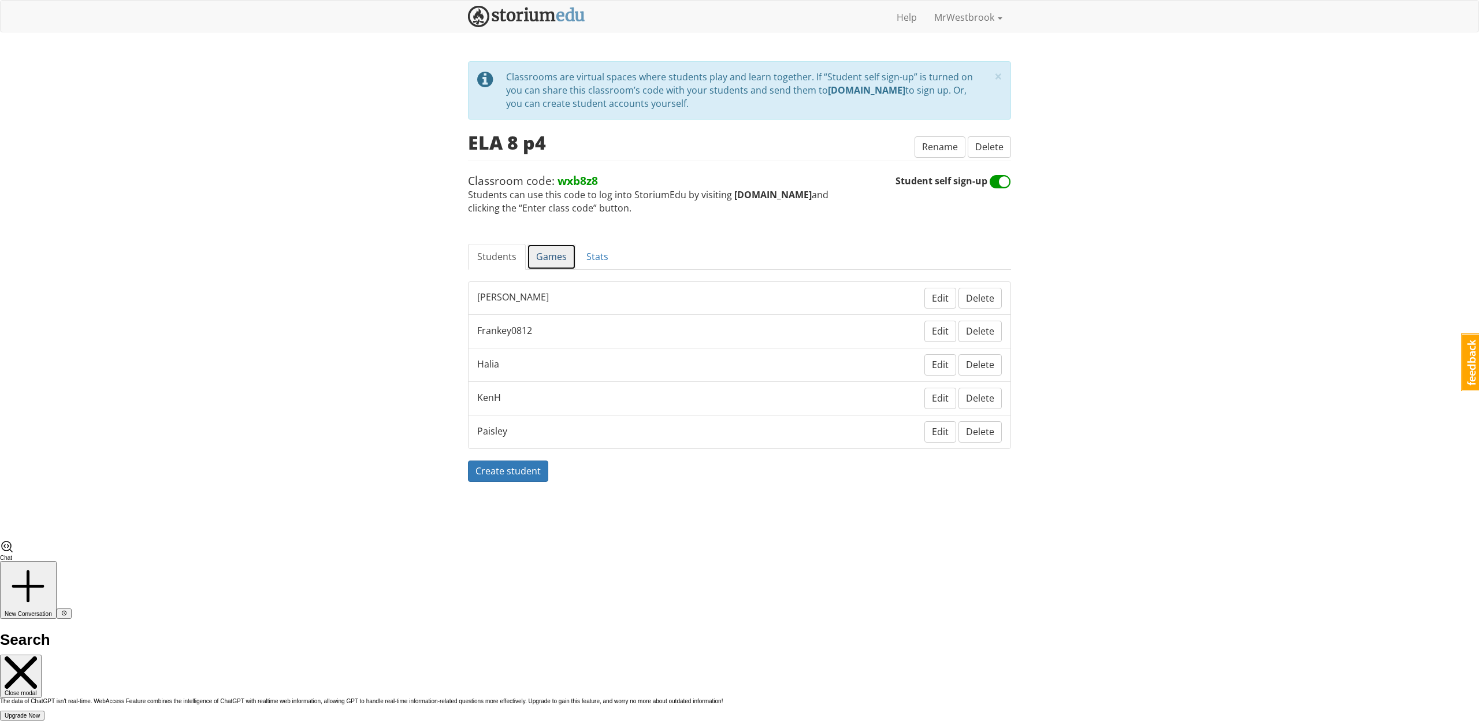
click at [544, 256] on link "Games" at bounding box center [551, 257] width 49 height 26
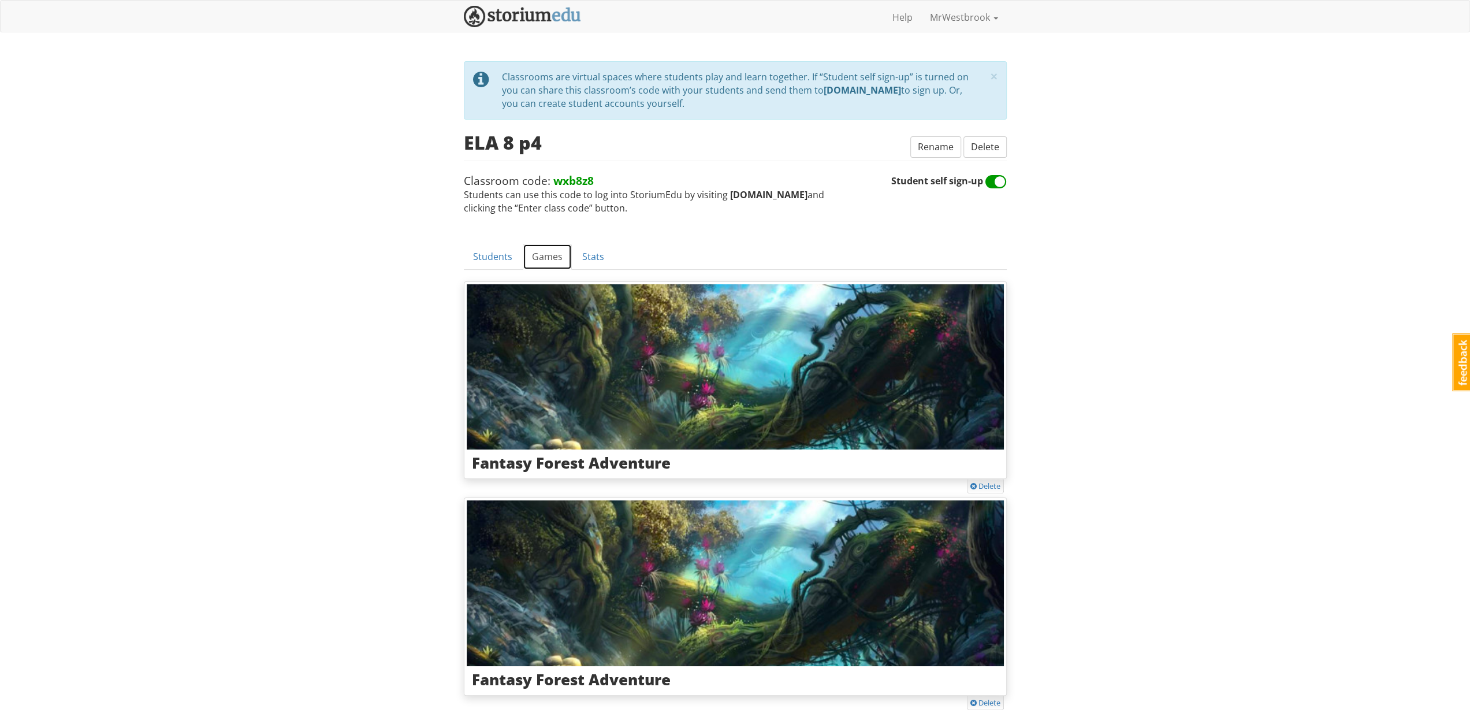
scroll to position [77, 0]
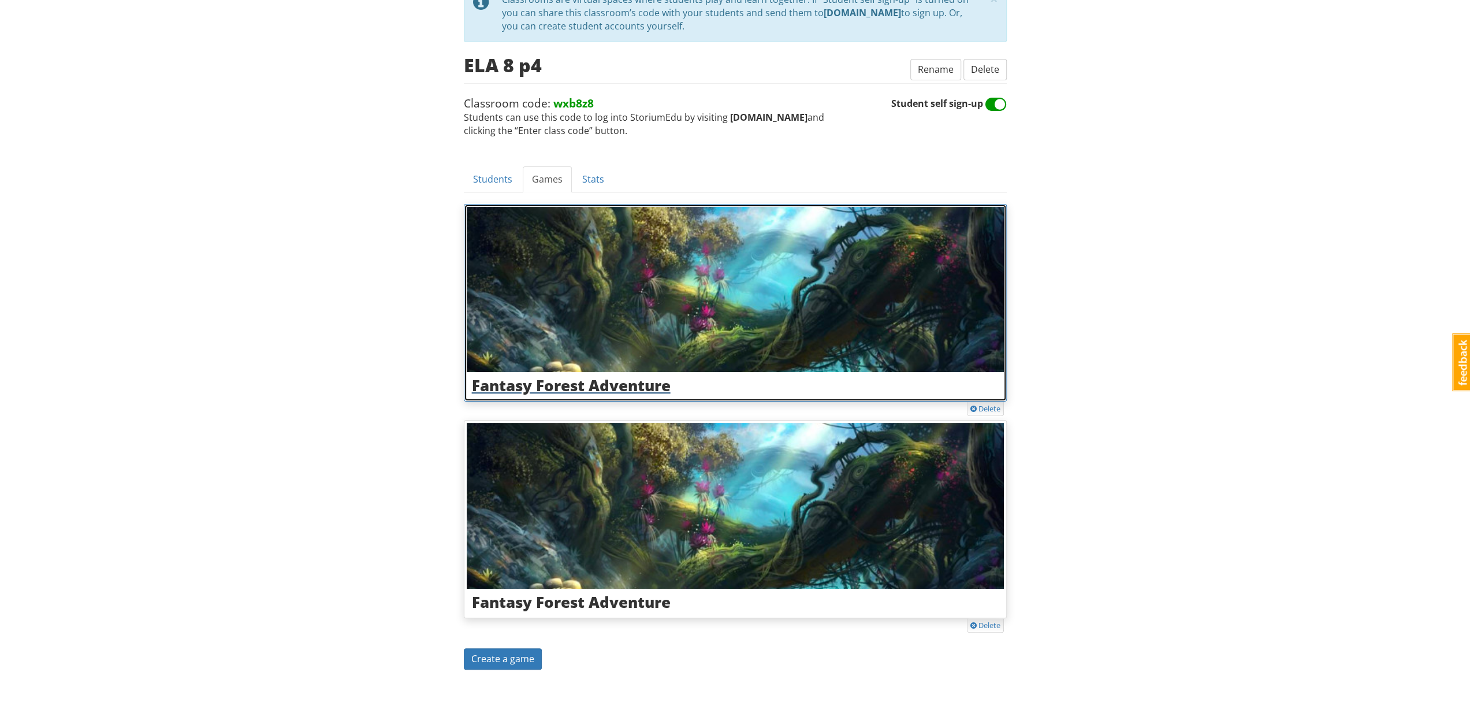
click at [534, 350] on img at bounding box center [735, 289] width 537 height 165
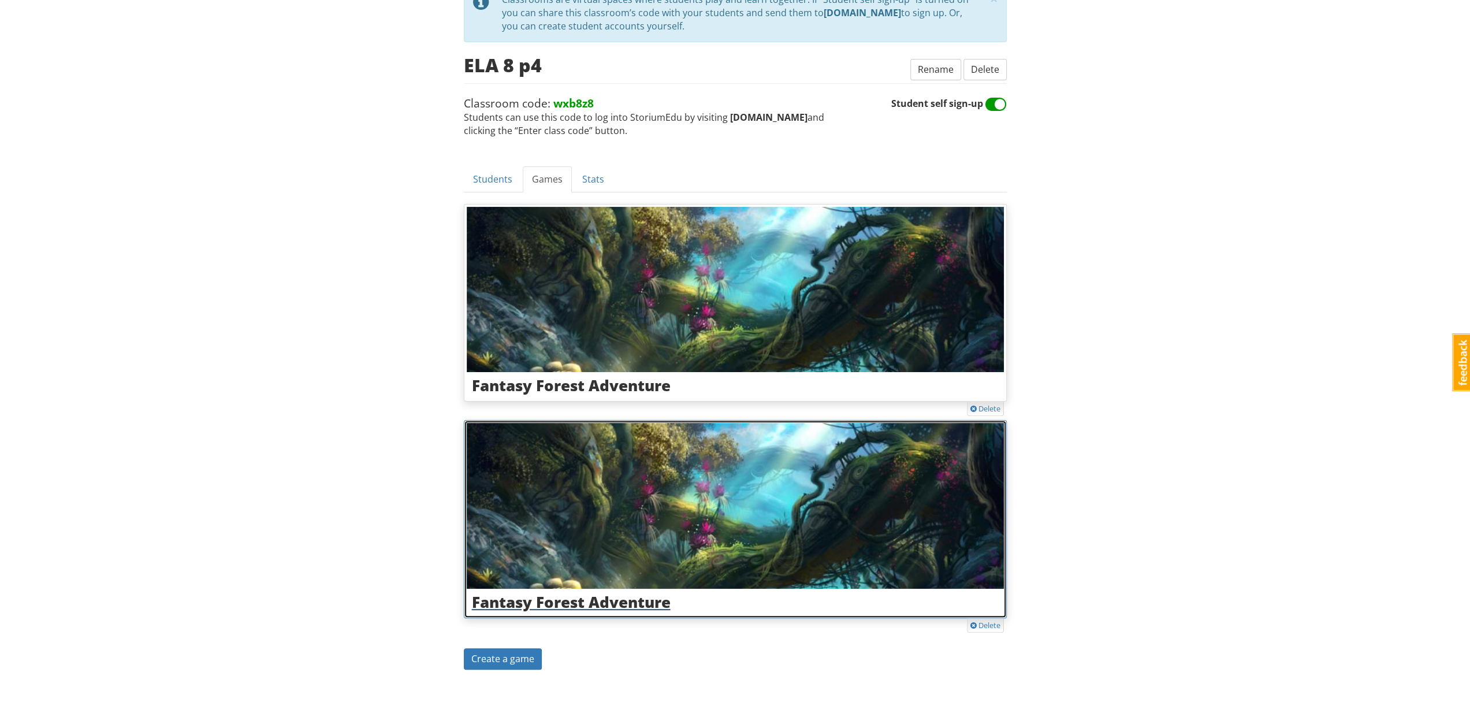
click at [546, 541] on img at bounding box center [735, 505] width 537 height 165
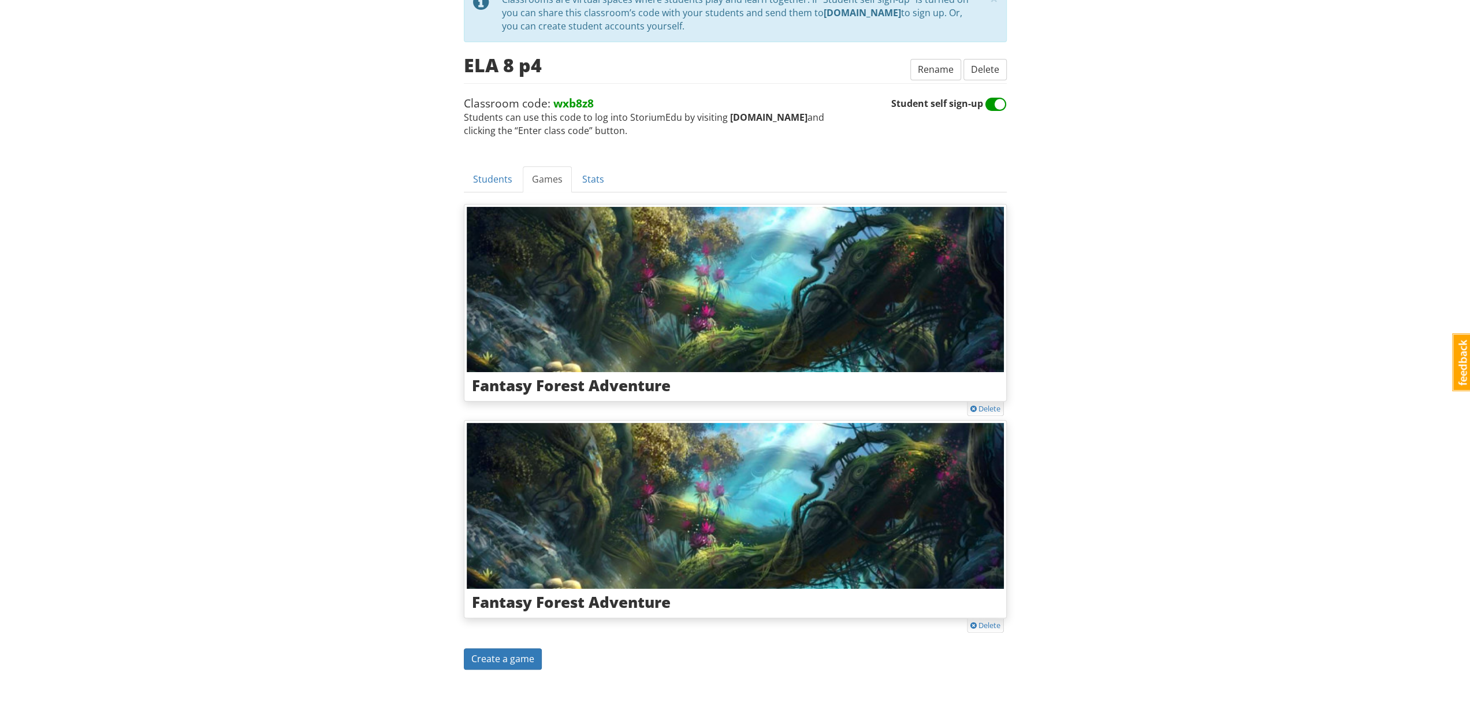
click at [1103, 188] on div "mrwestbrook MrWestbrook 1 Toggle navigation Help MrWestbrook Profile Notificati…" at bounding box center [735, 325] width 1470 height 805
click at [467, 173] on link "Students" at bounding box center [493, 179] width 58 height 26
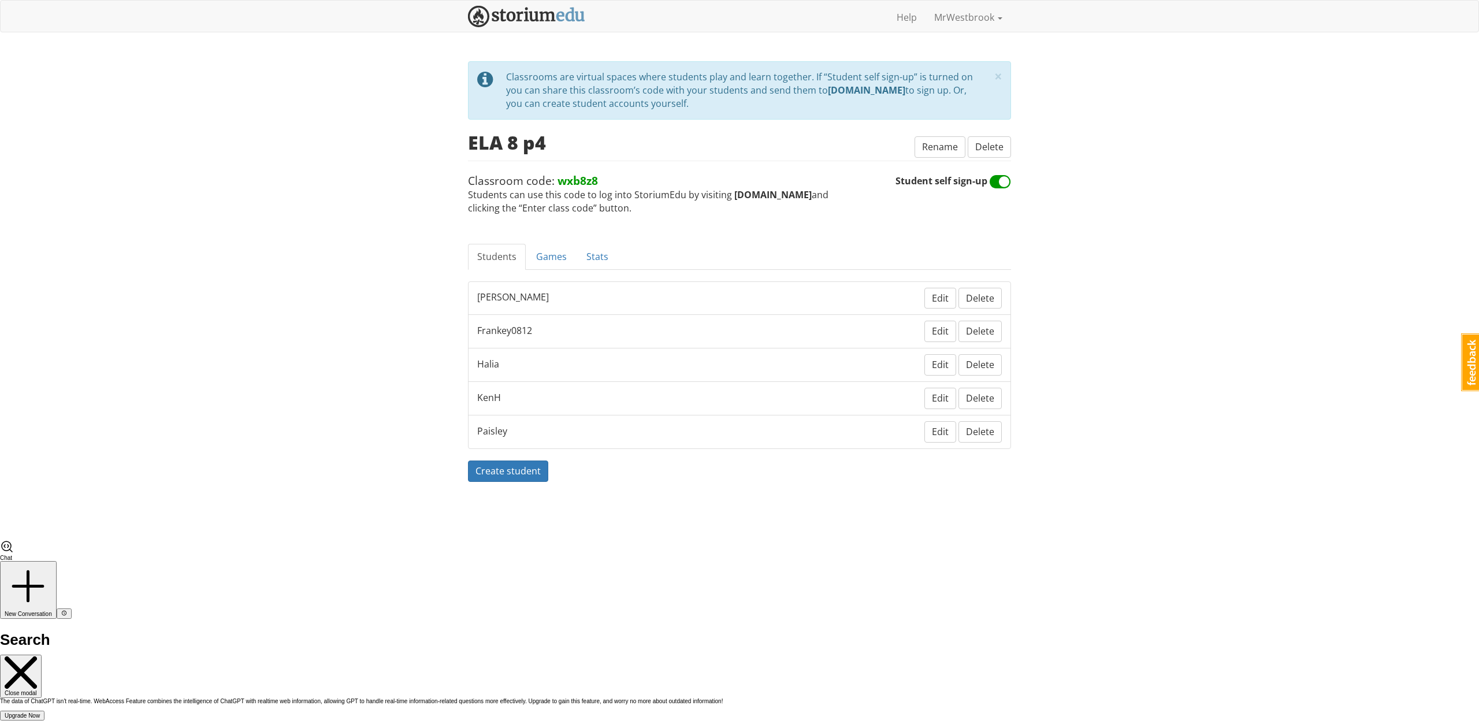
click at [353, 511] on div "mrwestbrook MrWestbrook 1 Toggle navigation Help MrWestbrook Profile Notificati…" at bounding box center [739, 269] width 1479 height 539
click at [985, 421] on button "Delete" at bounding box center [979, 431] width 43 height 21
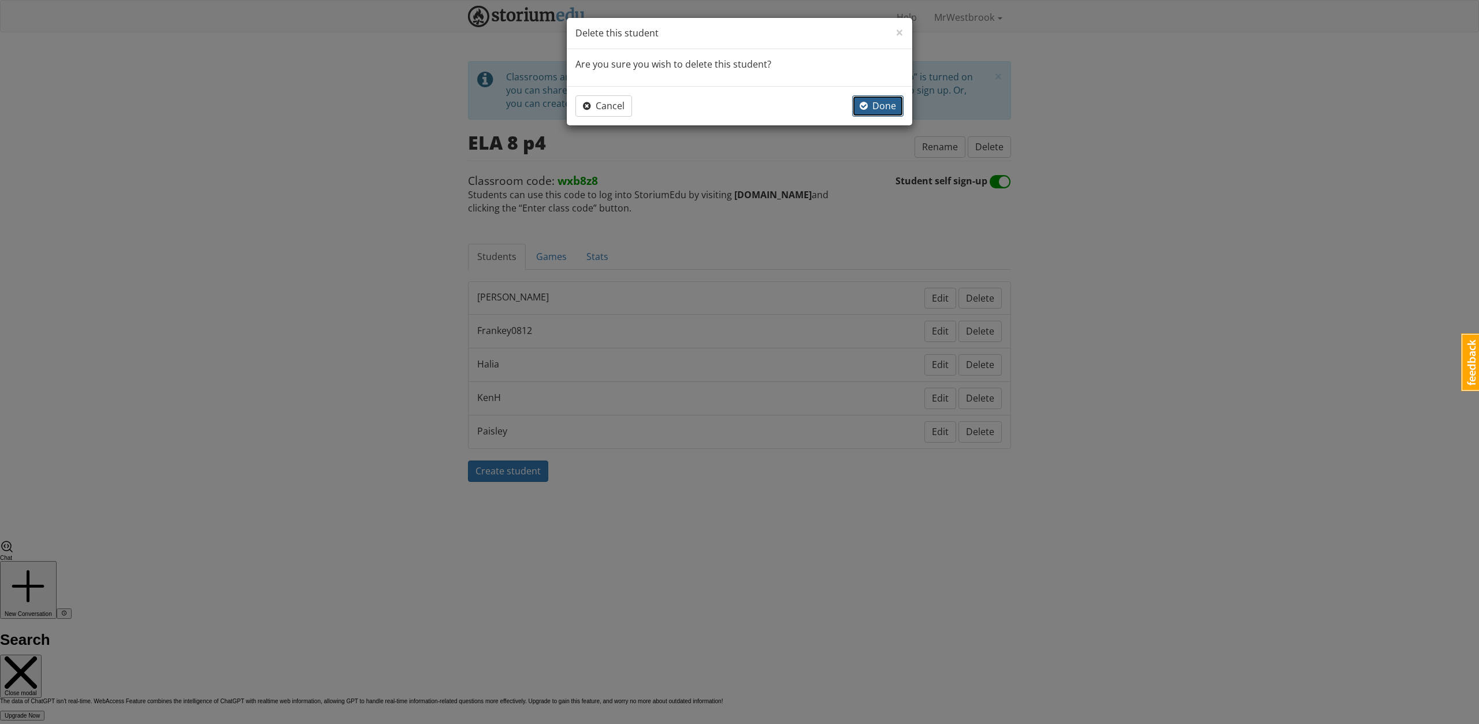
click at [866, 103] on span "button" at bounding box center [863, 105] width 8 height 9
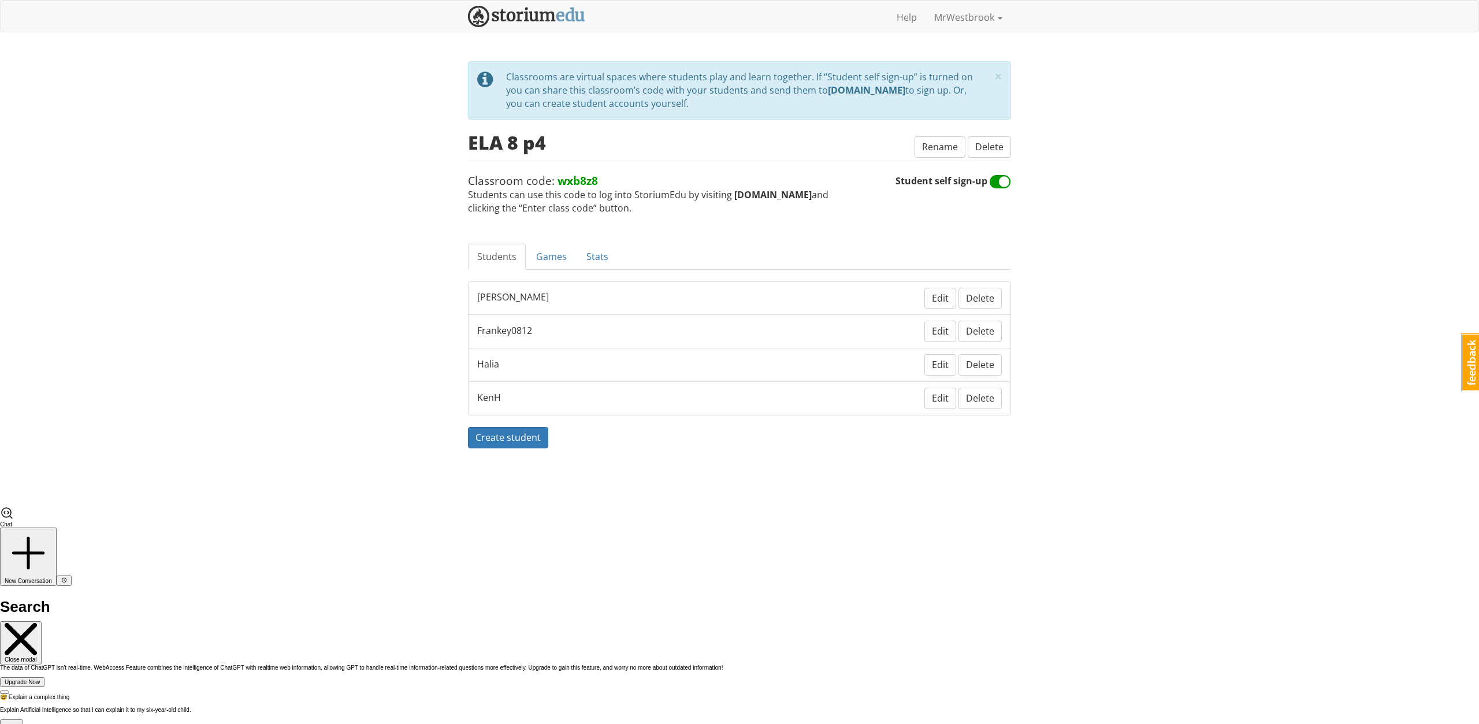
click at [794, 496] on div "× close tip Classrooms are virtual spaces where students play and learn togethe…" at bounding box center [739, 283] width 560 height 445
click at [563, 251] on link "Games" at bounding box center [551, 257] width 49 height 26
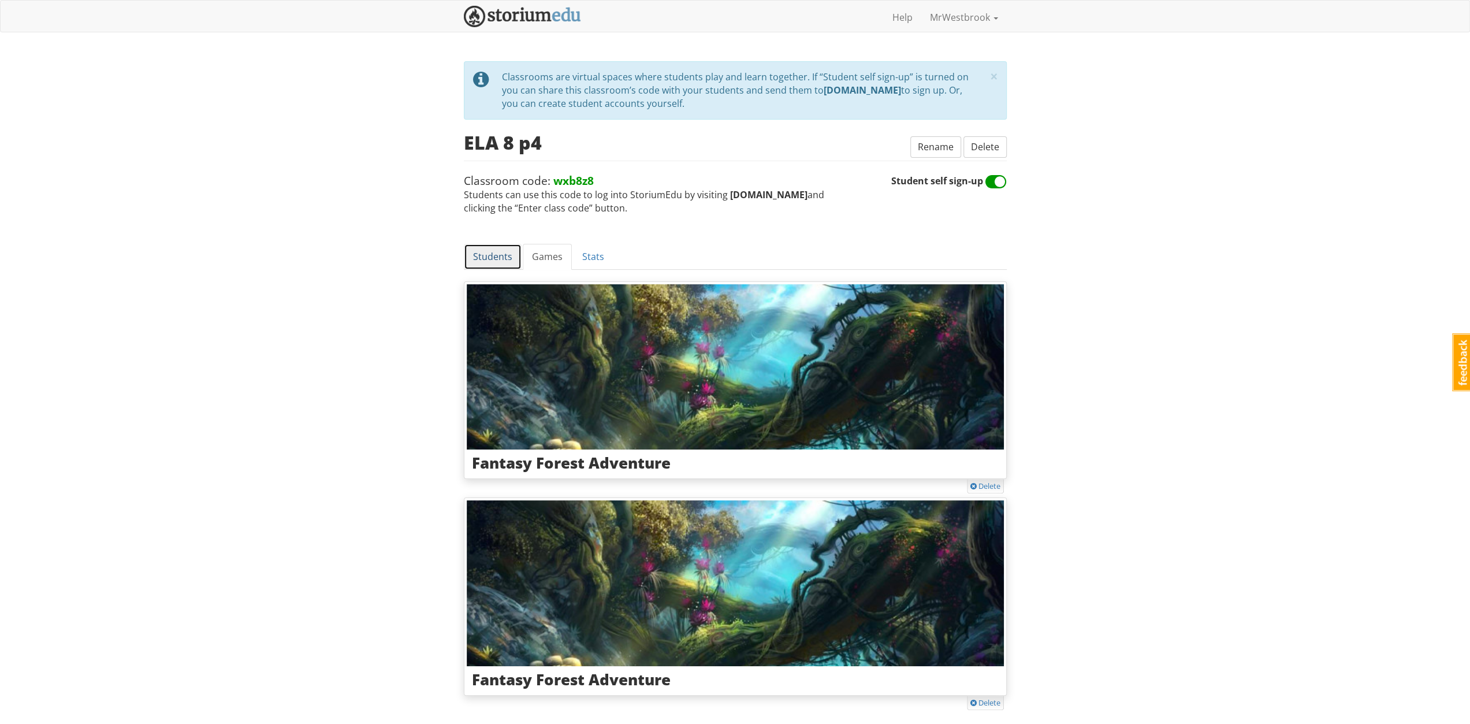
click at [500, 255] on link "Students" at bounding box center [493, 257] width 58 height 26
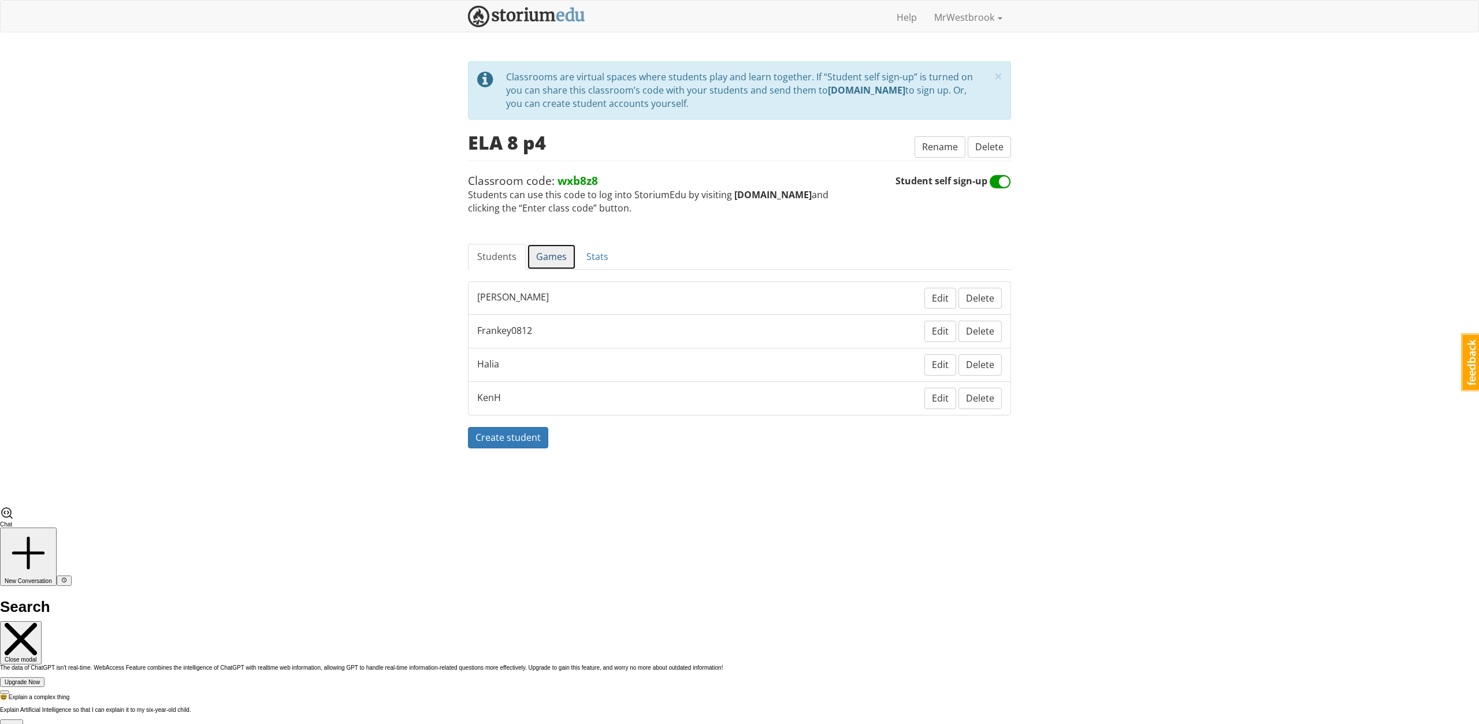
click at [548, 254] on link "Games" at bounding box center [551, 257] width 49 height 26
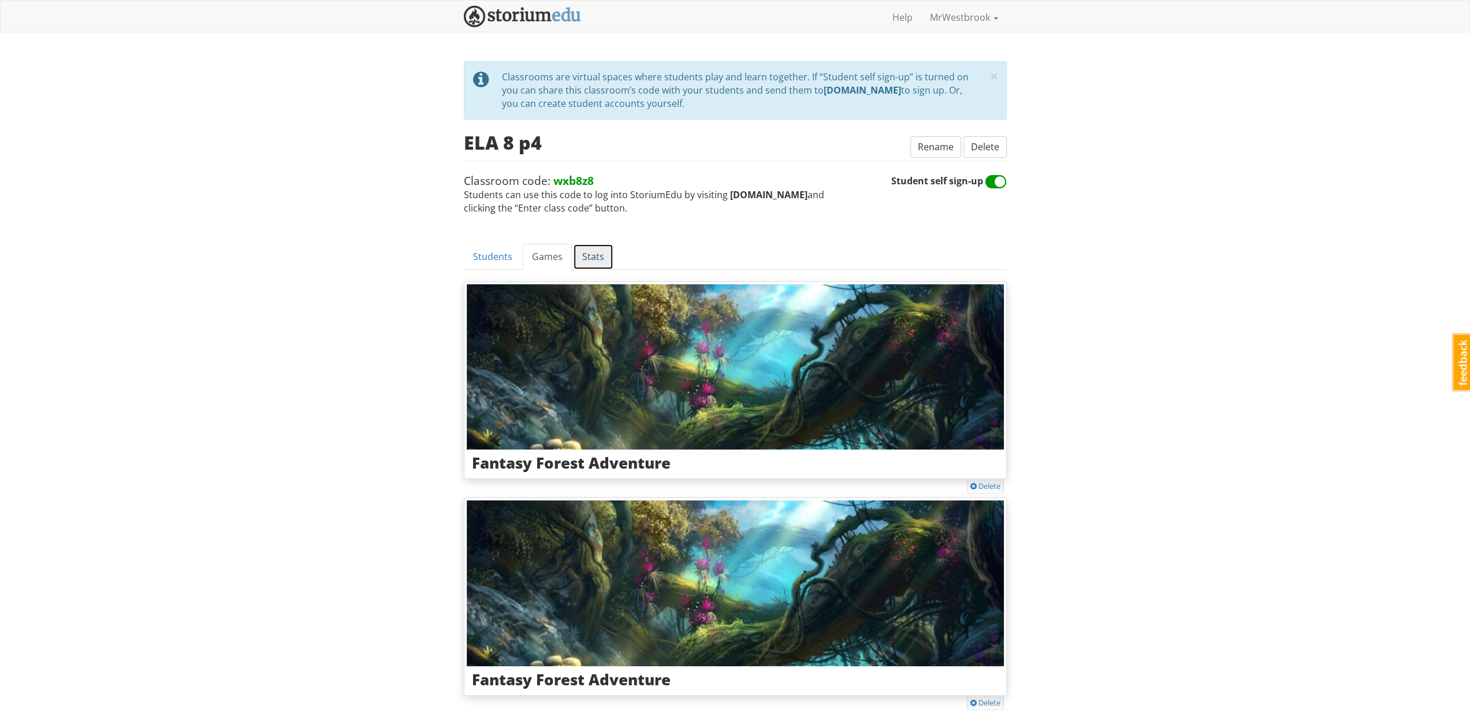
click at [606, 257] on link "Stats" at bounding box center [593, 257] width 40 height 26
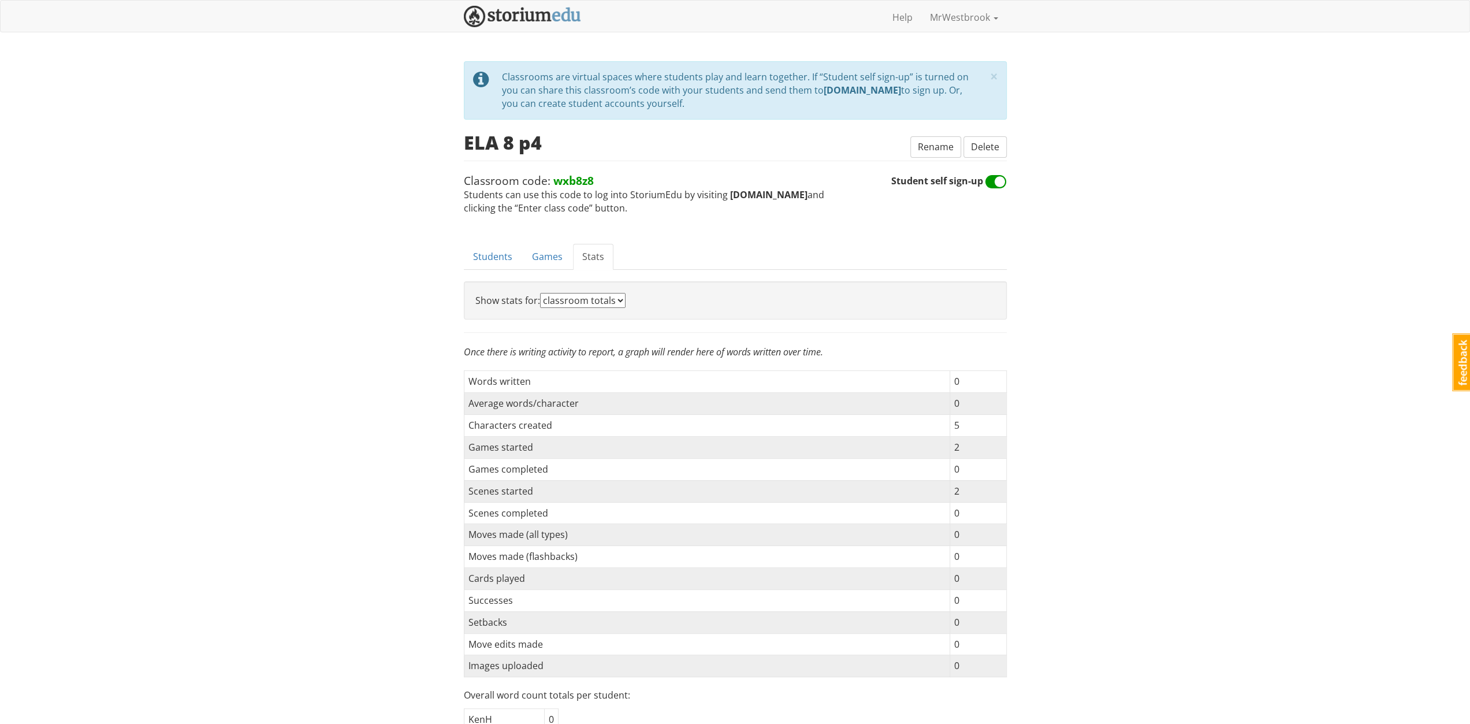
click at [355, 346] on div "mrwestbrook MrWestbrook 1 Toggle navigation Help MrWestbrook Profile Notificati…" at bounding box center [735, 451] width 1470 height 902
click at [578, 307] on div "Show stats for: classroom totals a game a student" at bounding box center [735, 300] width 543 height 38
click at [602, 300] on select "classroom totals a game a student" at bounding box center [582, 300] width 85 height 15
click at [1127, 302] on div "mrwestbrook MrWestbrook 1 Toggle navigation Help MrWestbrook Profile Notificati…" at bounding box center [735, 451] width 1470 height 902
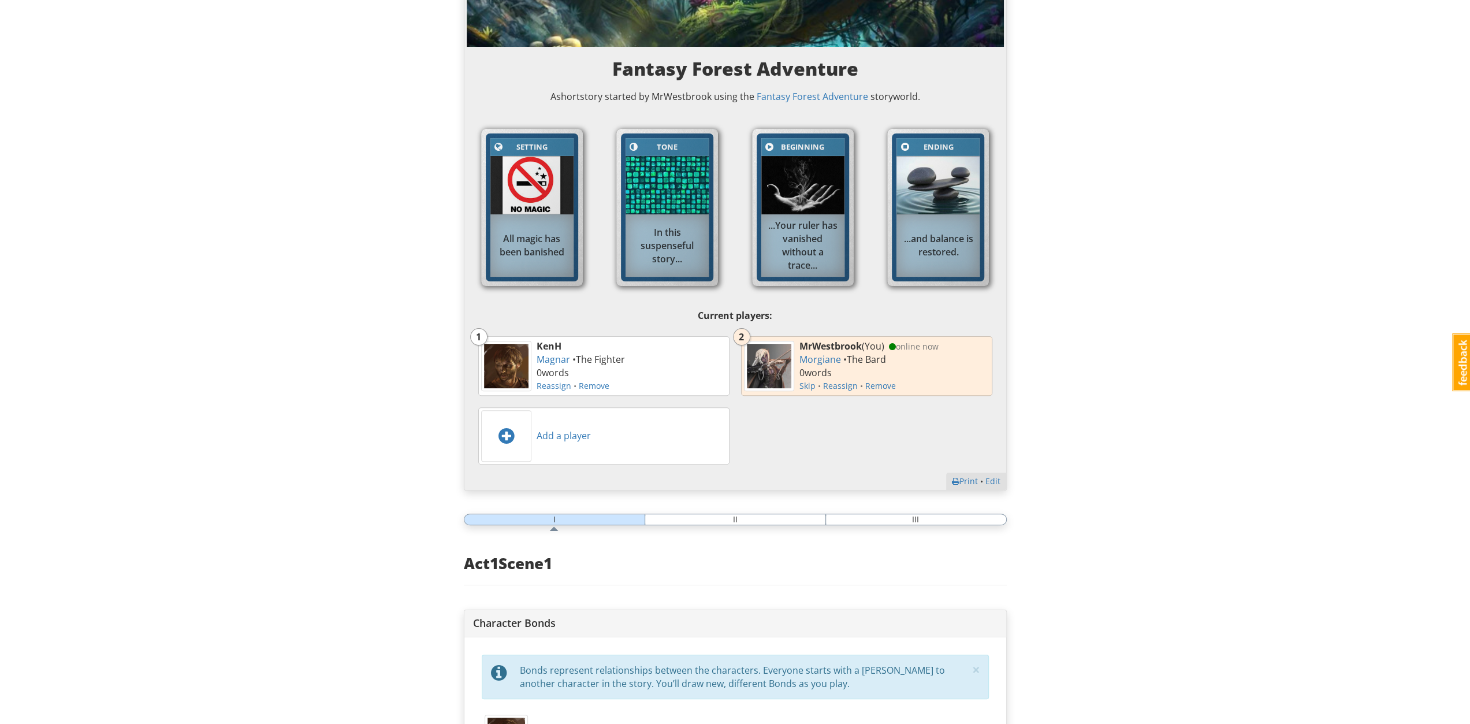
scroll to position [67, 0]
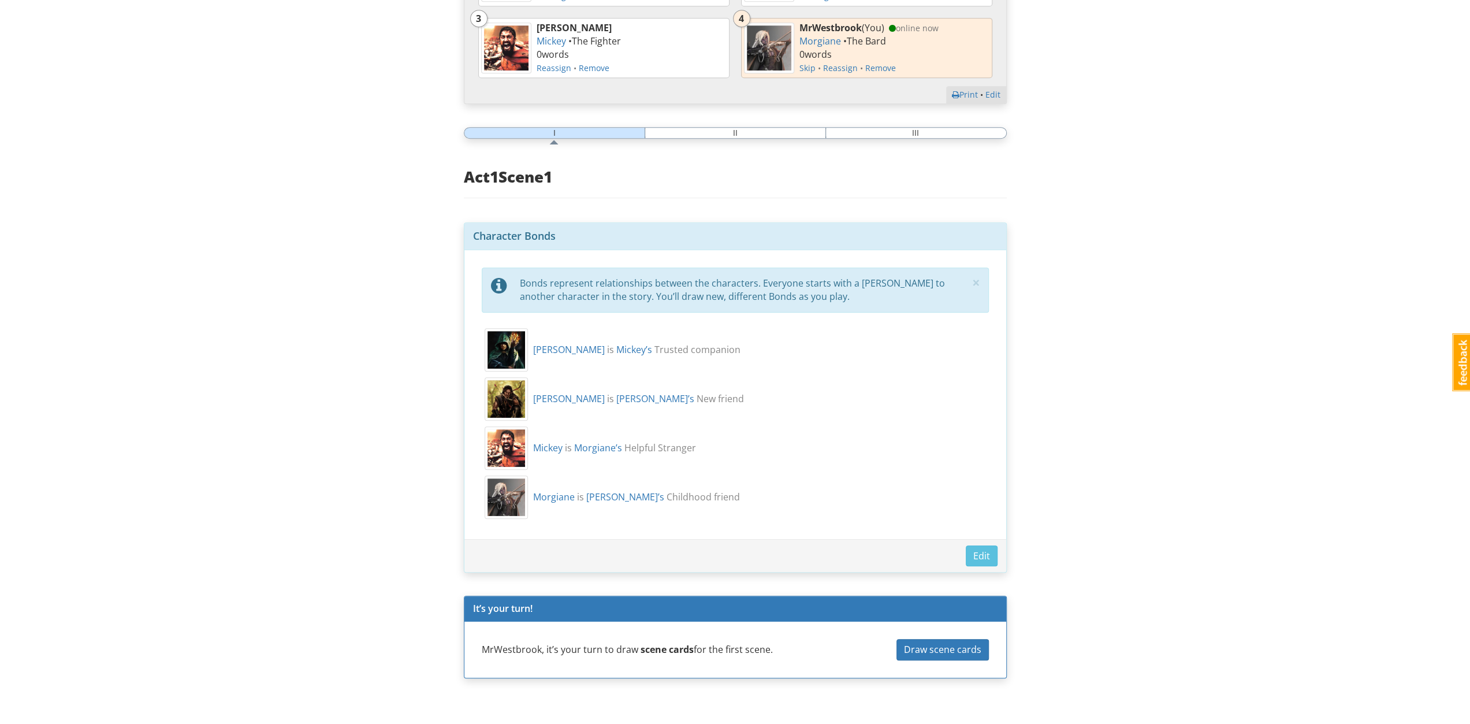
scroll to position [9078, 0]
click at [1142, 503] on div "mrwestbrook MrWestbrook 1 Toggle navigation Help MrWestbrook Profile Notificati…" at bounding box center [735, 79] width 1470 height 1302
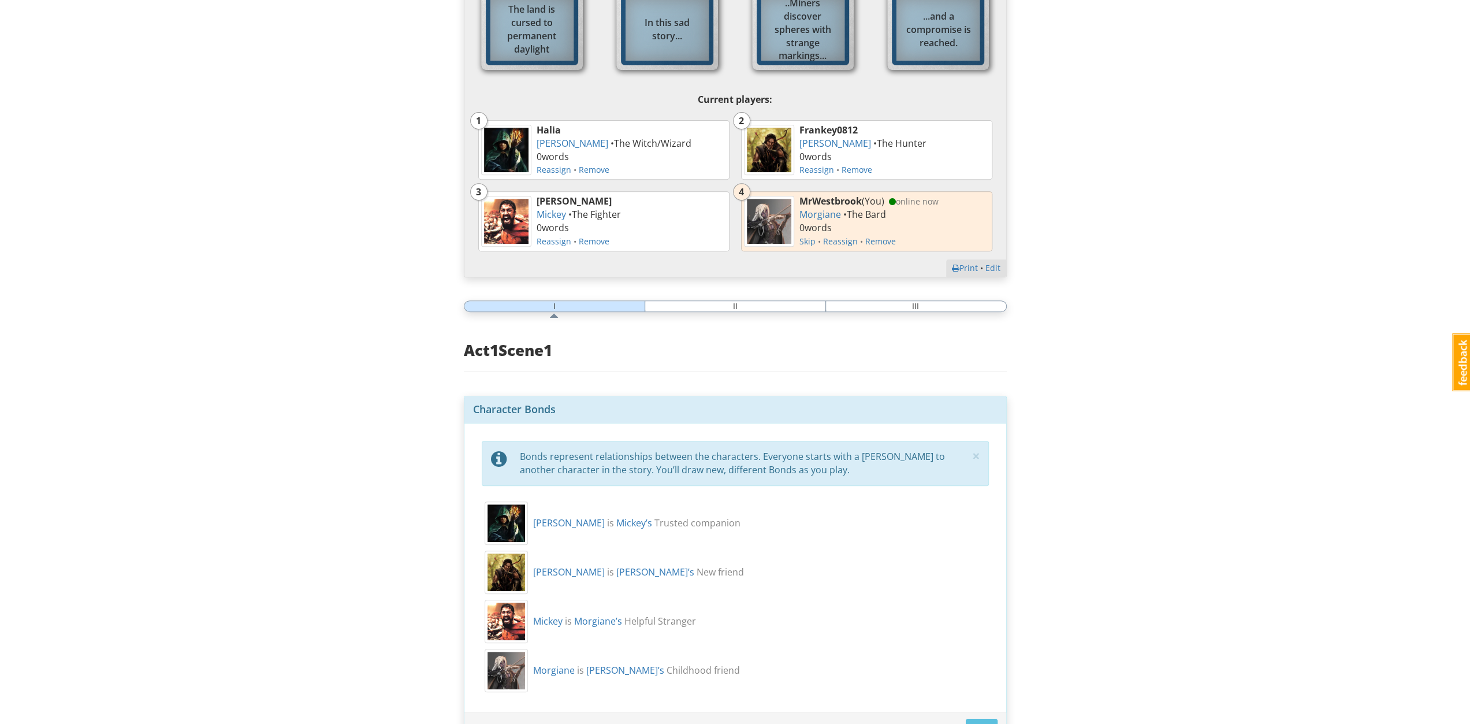
scroll to position [0, 0]
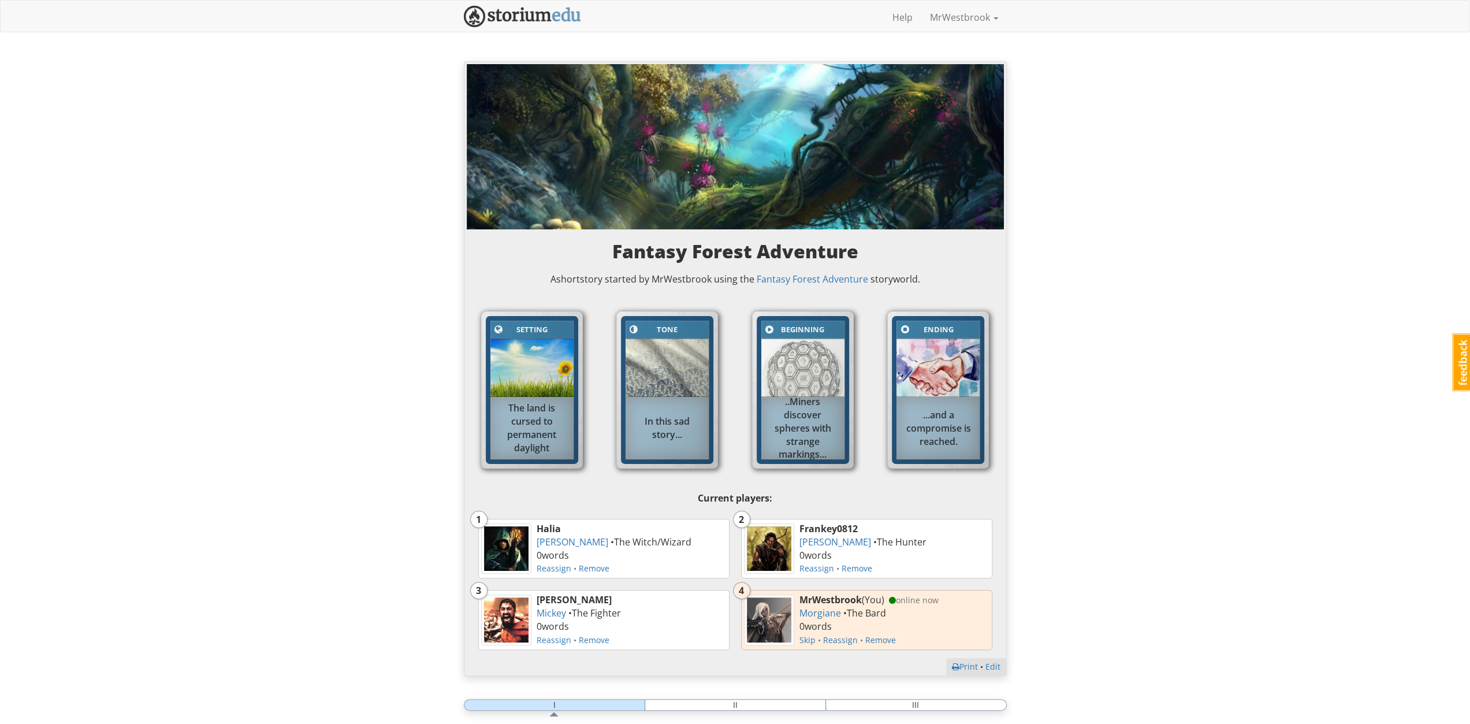
drag, startPoint x: 1189, startPoint y: 198, endPoint x: 1181, endPoint y: 204, distance: 9.5
click at [1187, 203] on div "mrwestbrook MrWestbrook 1 Toggle navigation Help MrWestbrook Profile Notificati…" at bounding box center [735, 651] width 1470 height 1302
